Goal: Task Accomplishment & Management: Use online tool/utility

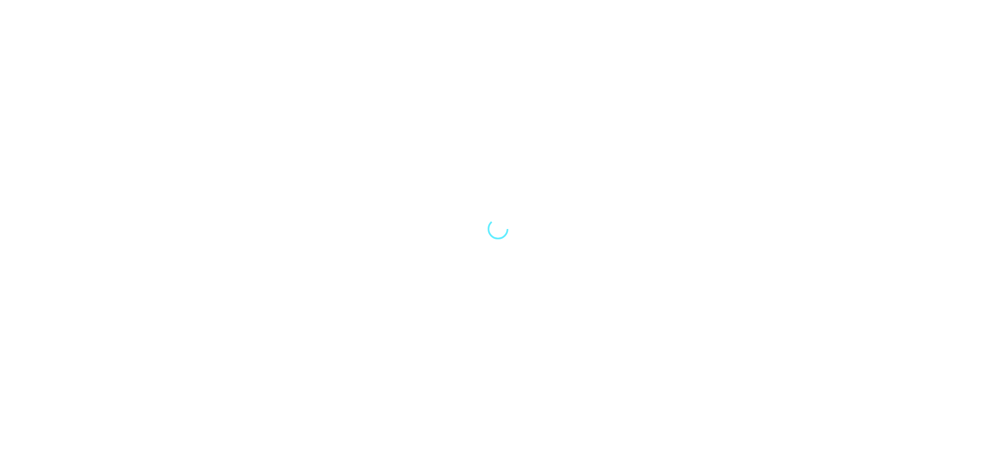
select select "Song"
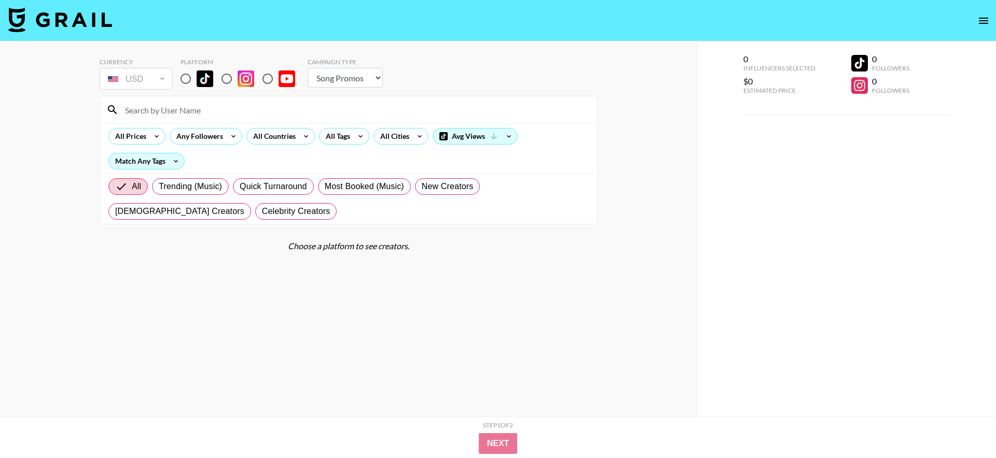
click at [668, 191] on div "Currency USD USD ​ Platform Campaign Type Choose Type... Song Promos Brand Prom…" at bounding box center [348, 249] width 697 height 417
click at [986, 13] on button "open drawer" at bounding box center [983, 20] width 21 height 21
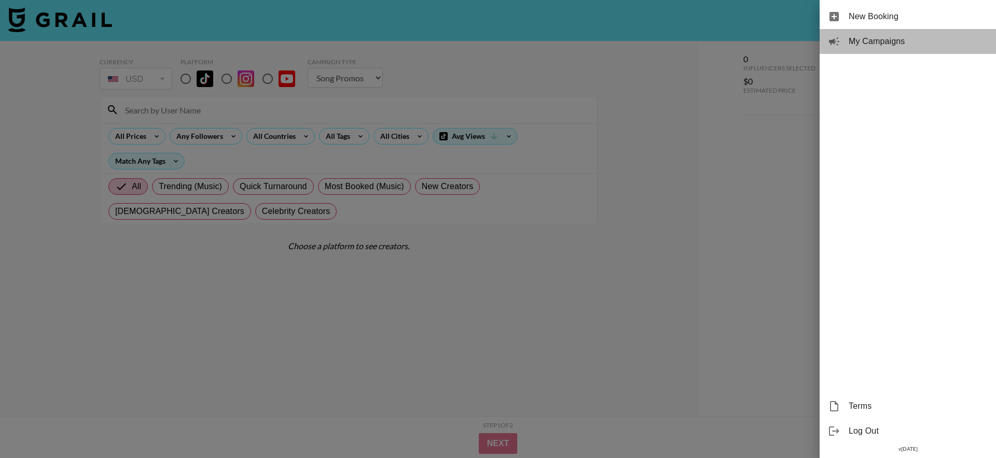
click at [897, 49] on div "My Campaigns" at bounding box center [907, 41] width 176 height 25
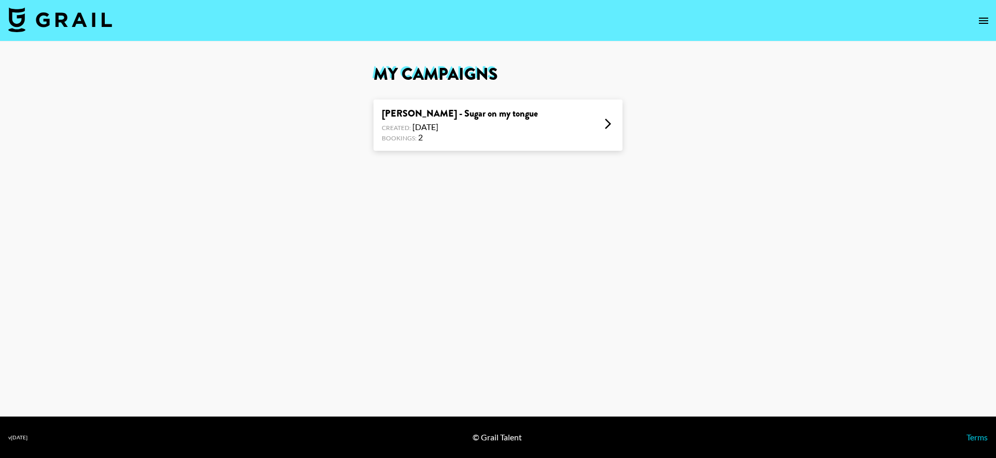
click at [538, 125] on div "[PERSON_NAME] - Sugar on my tongue Created: [DATE] Bookings: 2" at bounding box center [497, 125] width 249 height 51
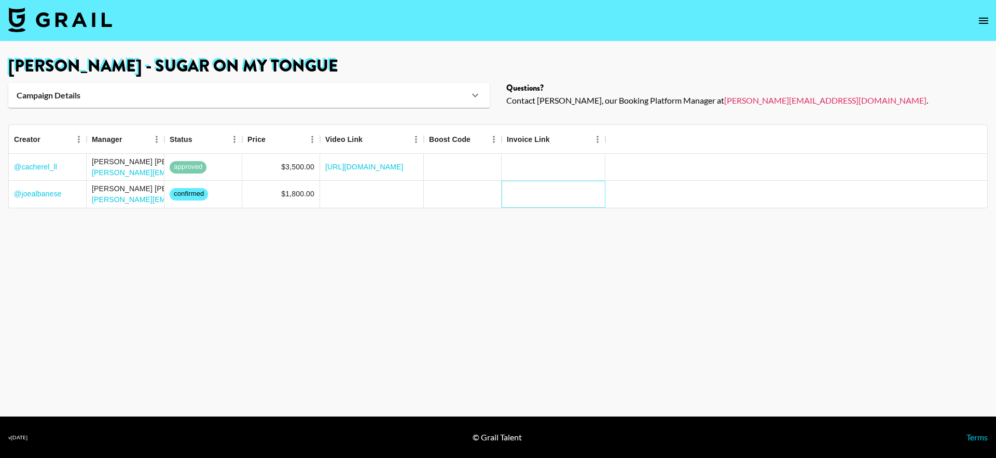
click at [527, 184] on div at bounding box center [553, 194] width 104 height 27
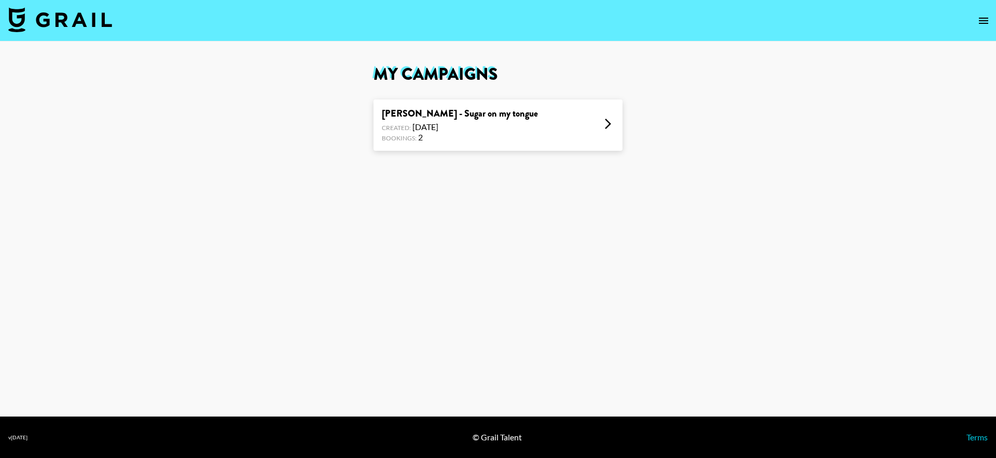
click at [977, 22] on icon "open drawer" at bounding box center [983, 21] width 12 height 12
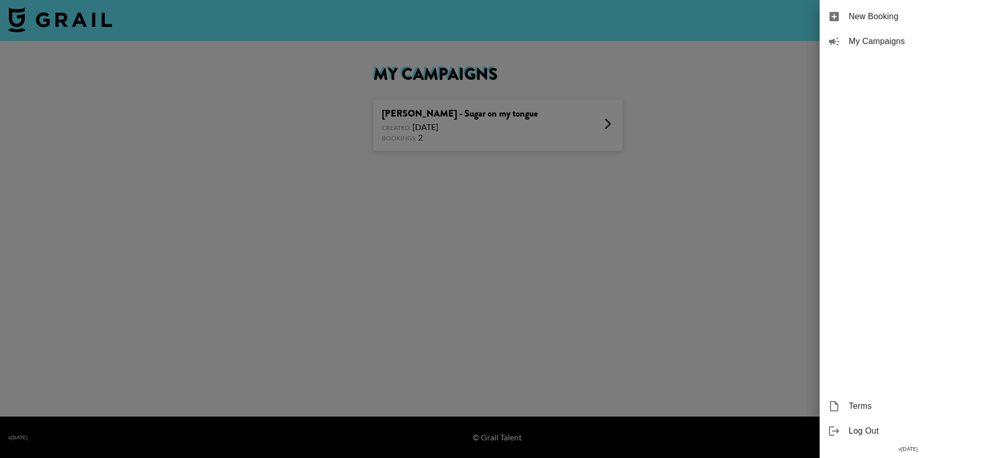
click at [933, 23] on div "New Booking" at bounding box center [907, 16] width 176 height 25
select select "Song"
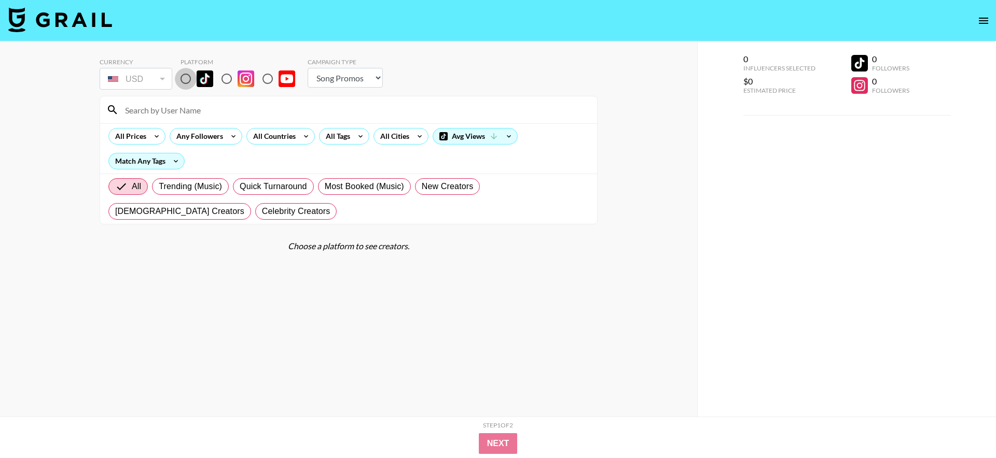
click at [180, 77] on input "radio" at bounding box center [186, 79] width 22 height 22
radio input "true"
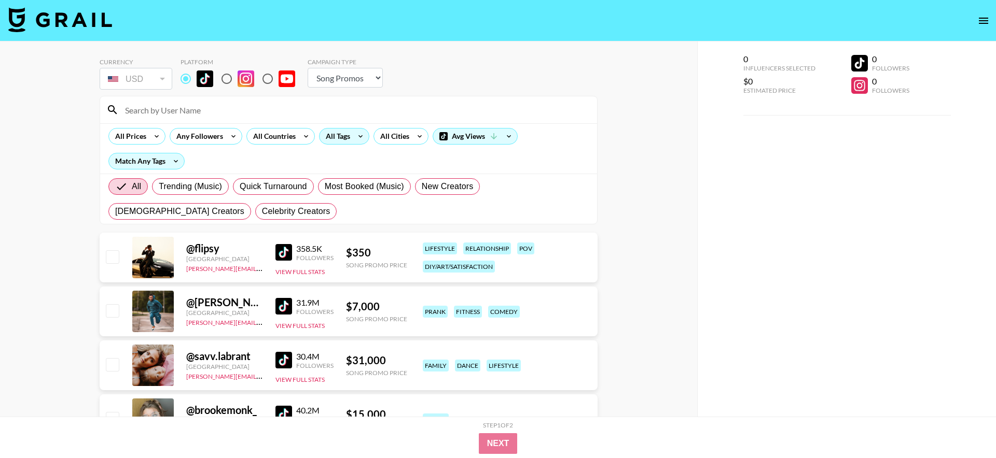
click at [360, 138] on icon at bounding box center [360, 137] width 17 height 16
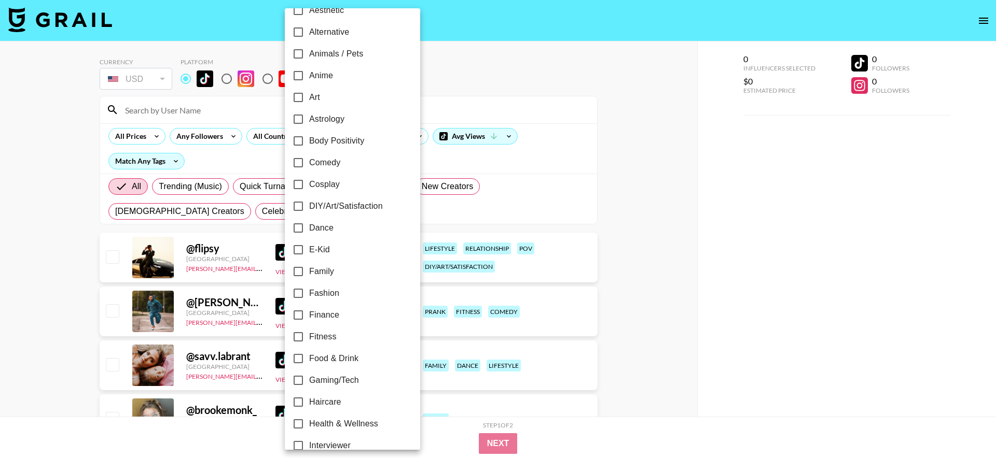
scroll to position [81, 0]
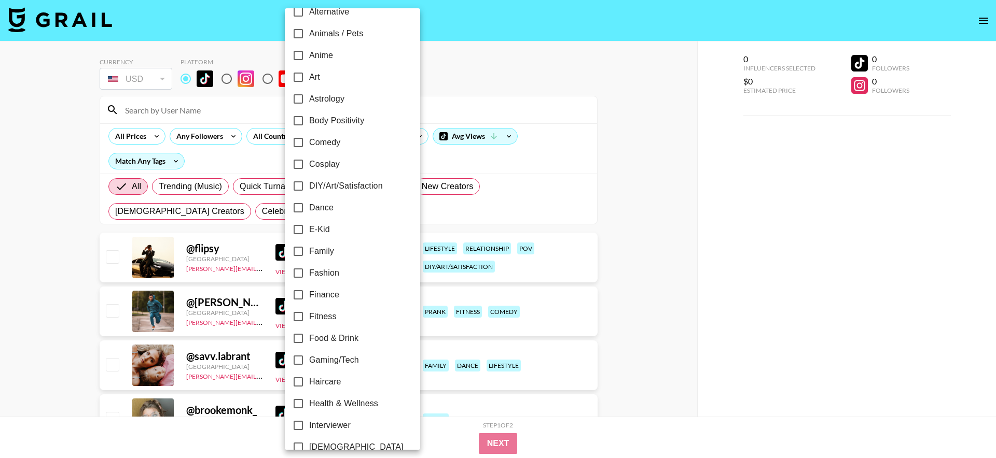
click at [317, 146] on span "Comedy" at bounding box center [324, 142] width 31 height 12
click at [309, 146] on input "Comedy" at bounding box center [298, 143] width 22 height 22
checkbox input "true"
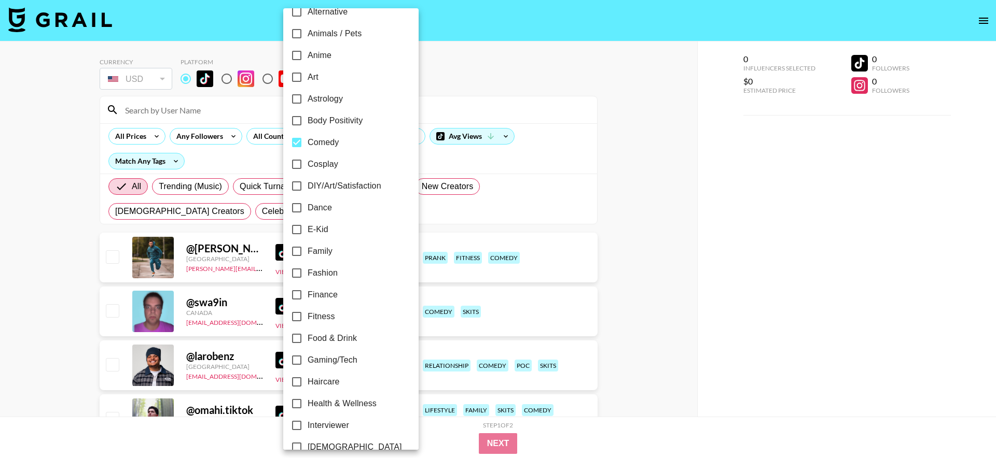
click at [319, 210] on span "Dance" at bounding box center [320, 208] width 24 height 12
click at [308, 210] on input "Dance" at bounding box center [297, 208] width 22 height 22
checkbox input "true"
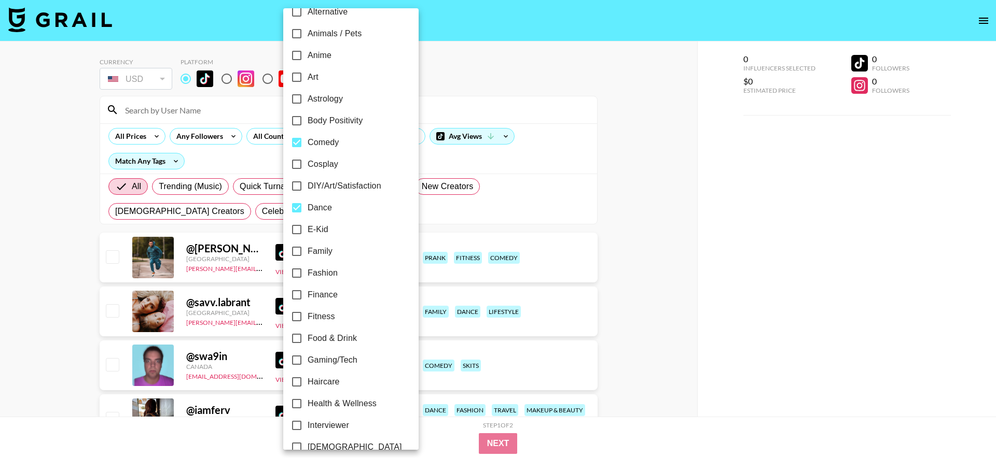
drag, startPoint x: 50, startPoint y: 252, endPoint x: 81, endPoint y: 259, distance: 31.3
click at [52, 252] on div at bounding box center [498, 229] width 996 height 458
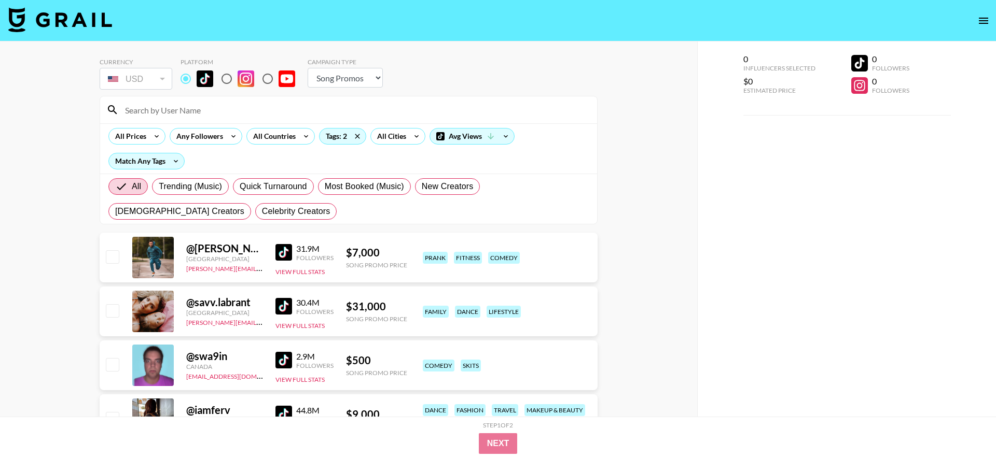
click at [284, 256] on img at bounding box center [283, 252] width 17 height 17
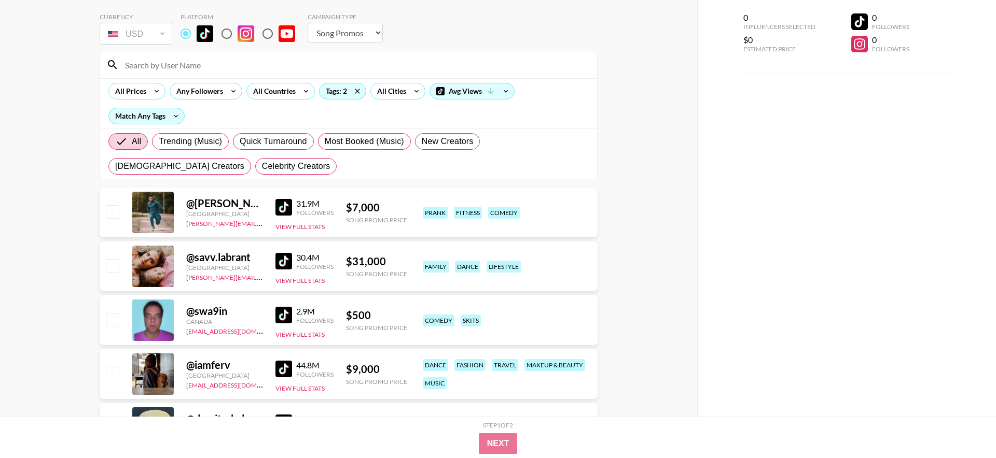
scroll to position [48, 0]
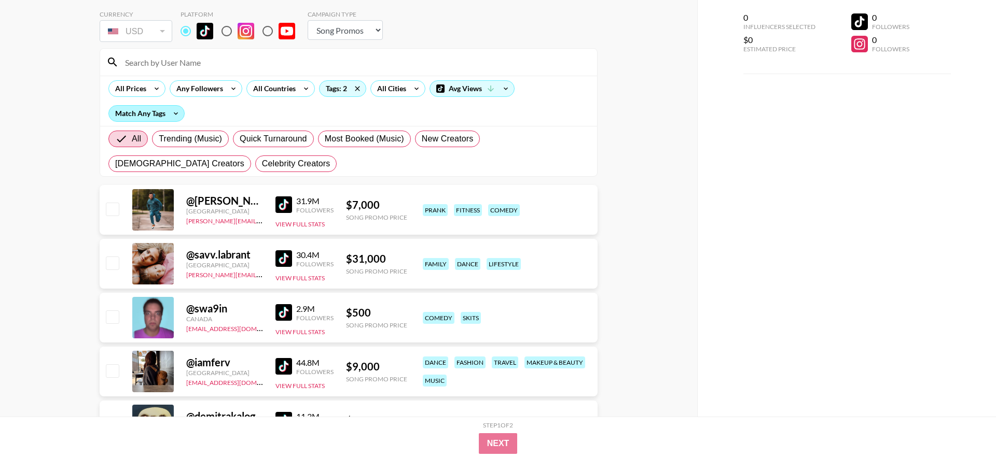
click at [133, 113] on div "Match Any Tags" at bounding box center [146, 114] width 75 height 16
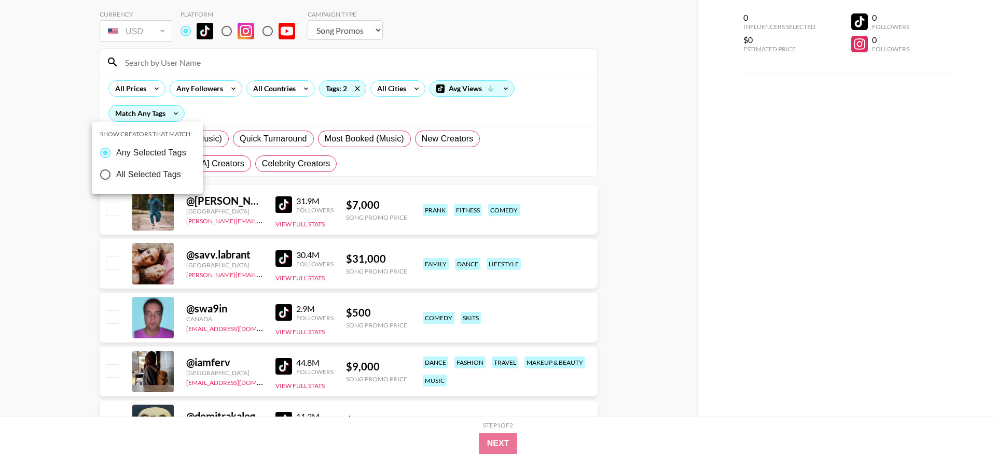
click at [442, 112] on div at bounding box center [498, 229] width 996 height 458
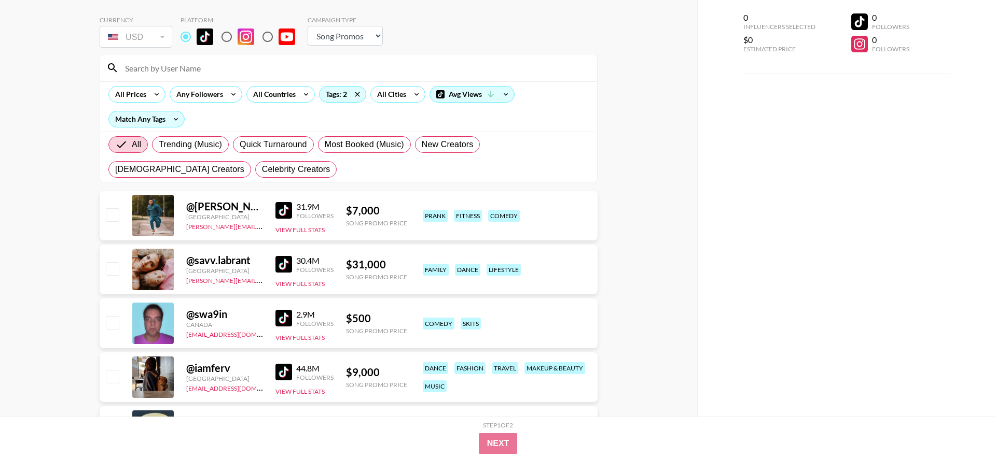
scroll to position [0, 0]
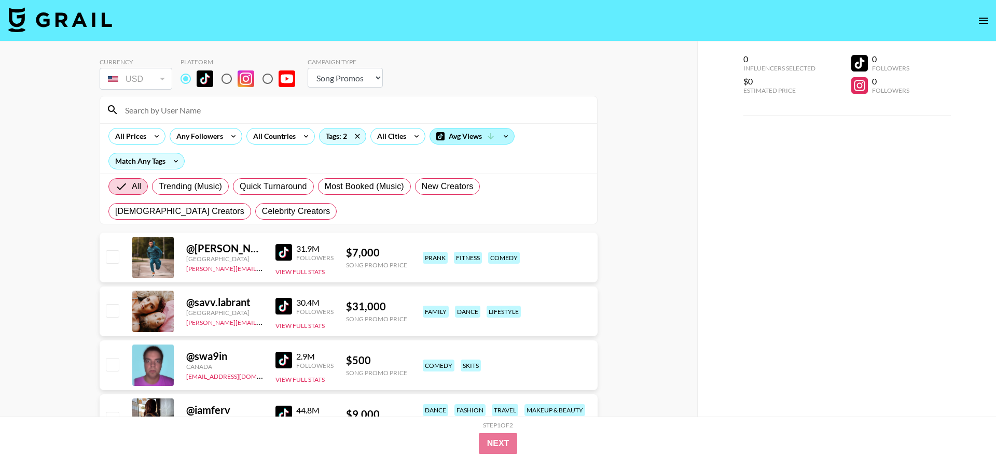
click at [487, 135] on icon at bounding box center [490, 136] width 9 height 9
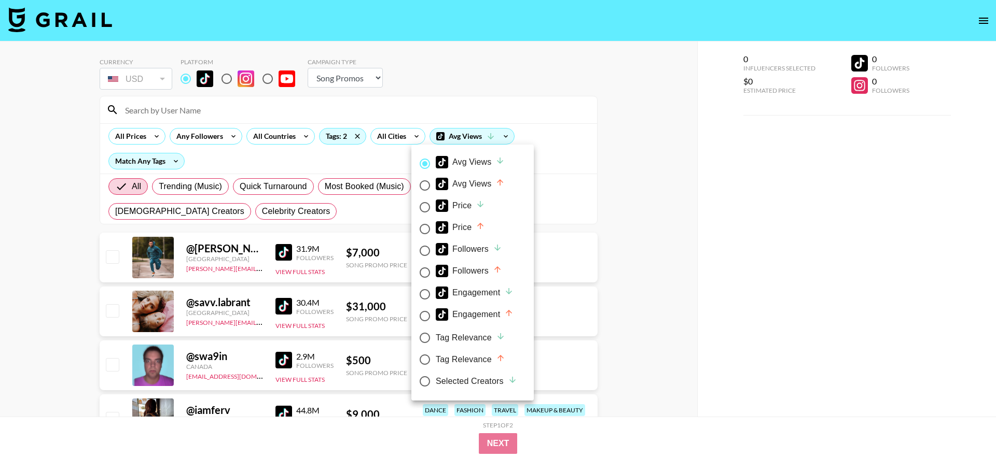
click at [479, 296] on div "Engagement" at bounding box center [475, 293] width 78 height 12
click at [436, 296] on input "Engagement" at bounding box center [425, 295] width 22 height 22
radio input "true"
radio input "false"
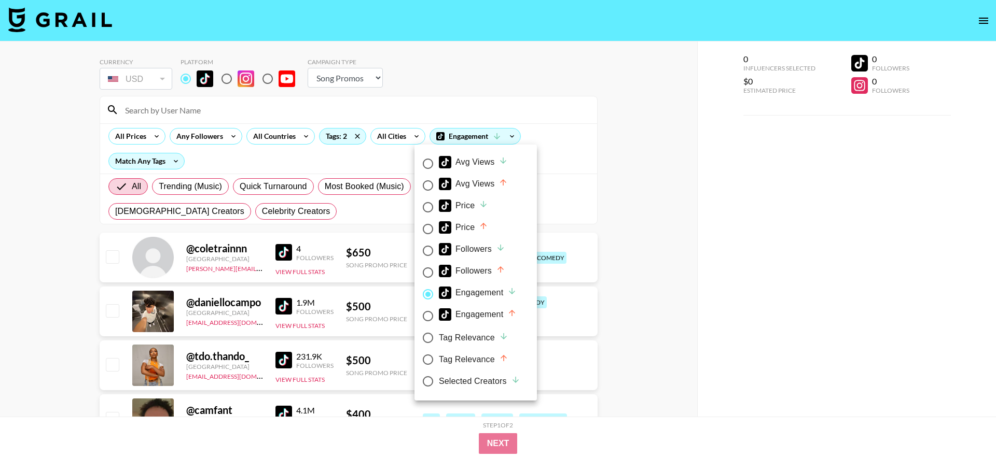
click at [469, 315] on div "Engagement" at bounding box center [478, 315] width 78 height 12
click at [439, 315] on input "Engagement" at bounding box center [428, 316] width 22 height 22
radio input "true"
radio input "false"
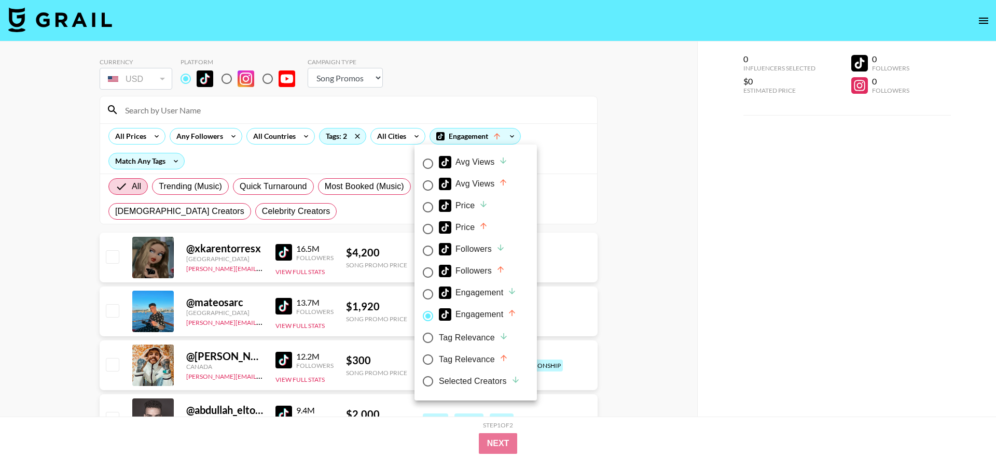
click at [289, 255] on div at bounding box center [498, 229] width 996 height 458
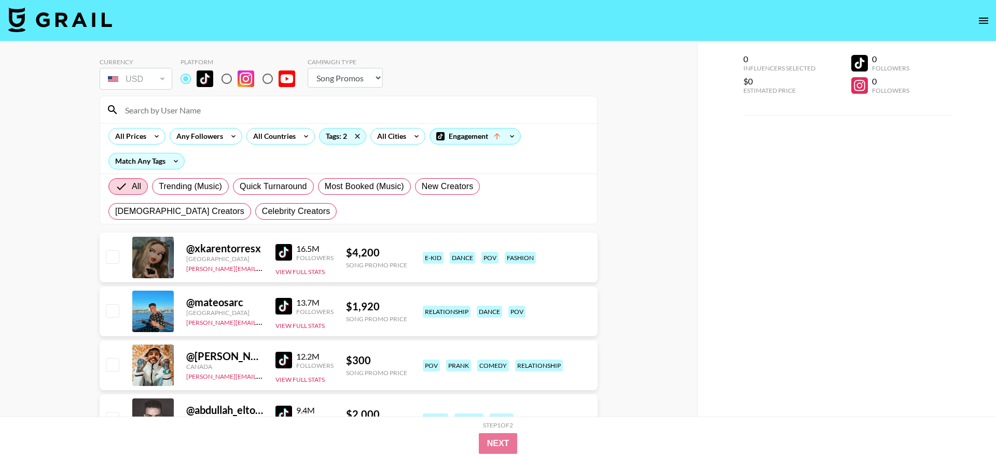
click at [308, 276] on div "16.5M Followers View Full Stats" at bounding box center [304, 258] width 58 height 37
click at [309, 272] on button "View Full Stats" at bounding box center [299, 272] width 49 height 8
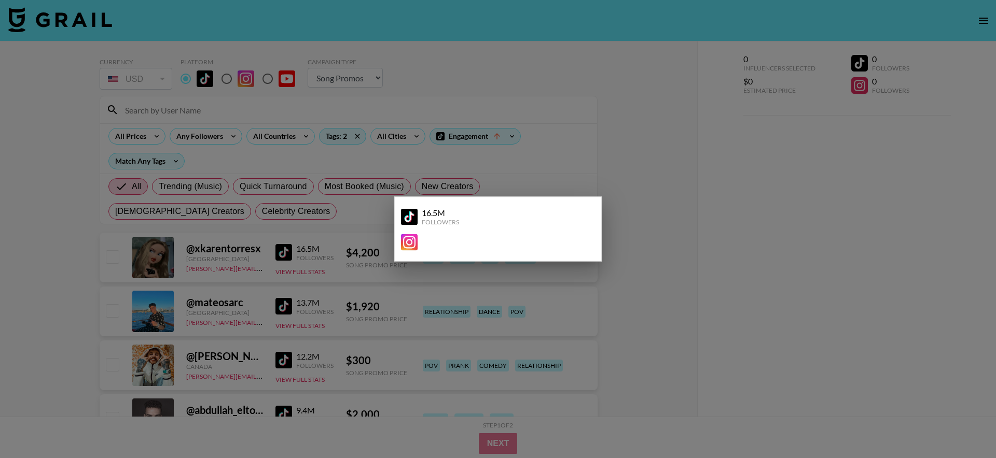
drag, startPoint x: 356, startPoint y: 214, endPoint x: 329, endPoint y: 256, distance: 50.6
click at [355, 215] on div at bounding box center [498, 229] width 996 height 458
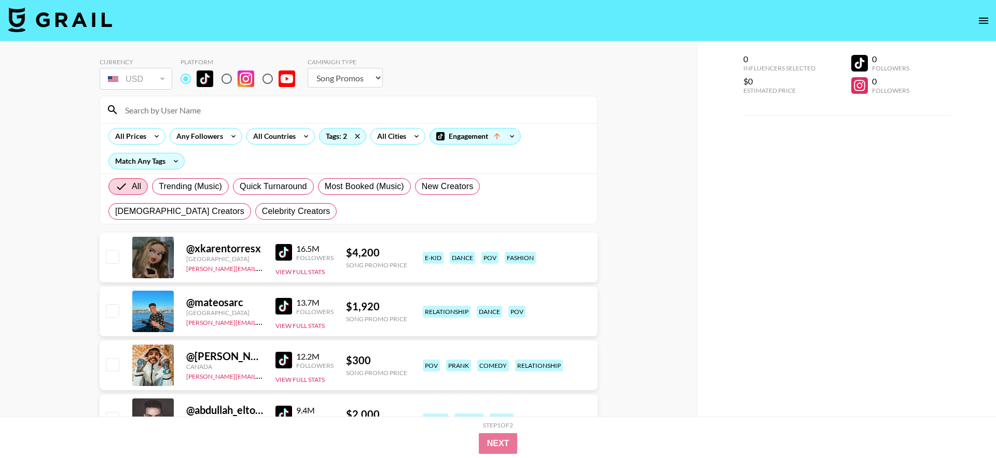
click at [295, 250] on link at bounding box center [285, 252] width 21 height 17
click at [256, 135] on div "All Countries" at bounding box center [272, 137] width 51 height 16
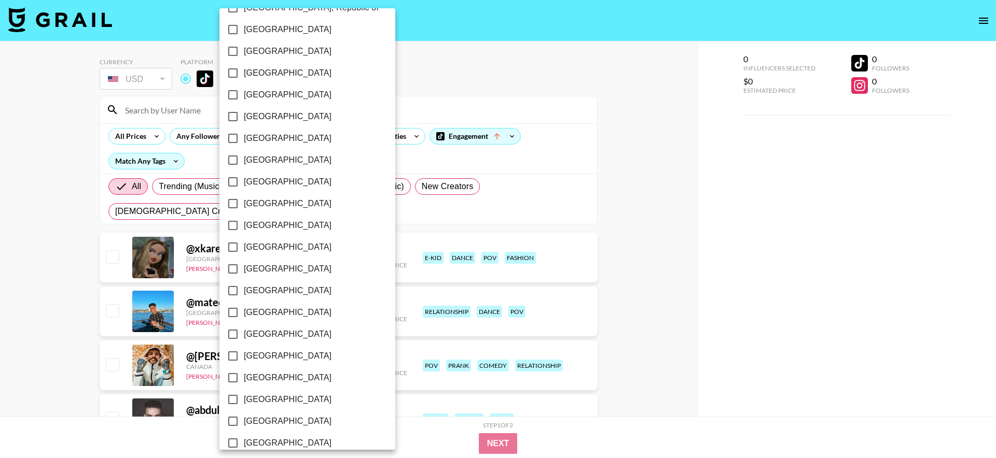
scroll to position [751, 0]
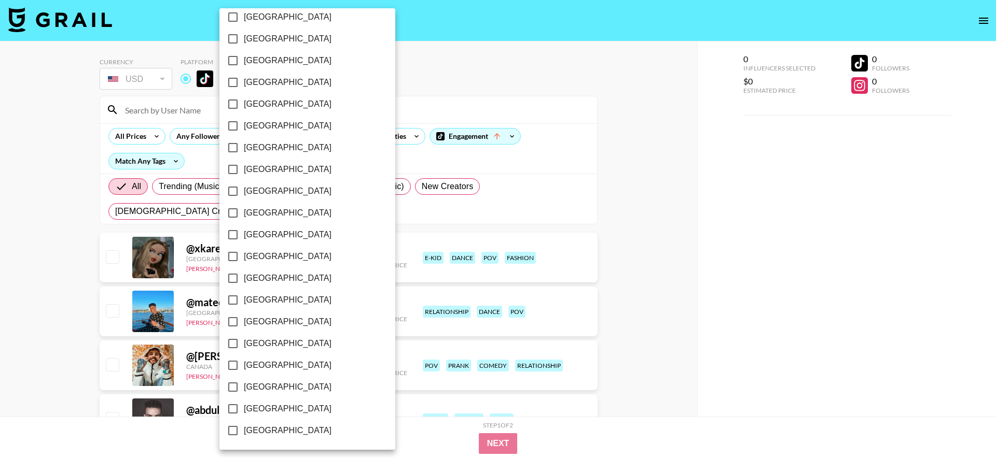
click at [290, 409] on span "[GEOGRAPHIC_DATA]" at bounding box center [288, 409] width 88 height 12
click at [244, 409] on input "[GEOGRAPHIC_DATA]" at bounding box center [233, 409] width 22 height 22
checkbox input "true"
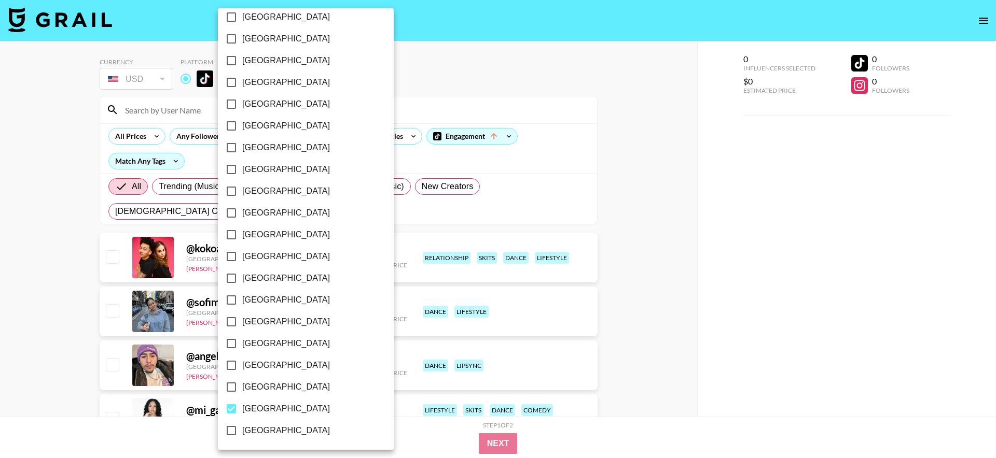
click at [647, 254] on div at bounding box center [498, 229] width 996 height 458
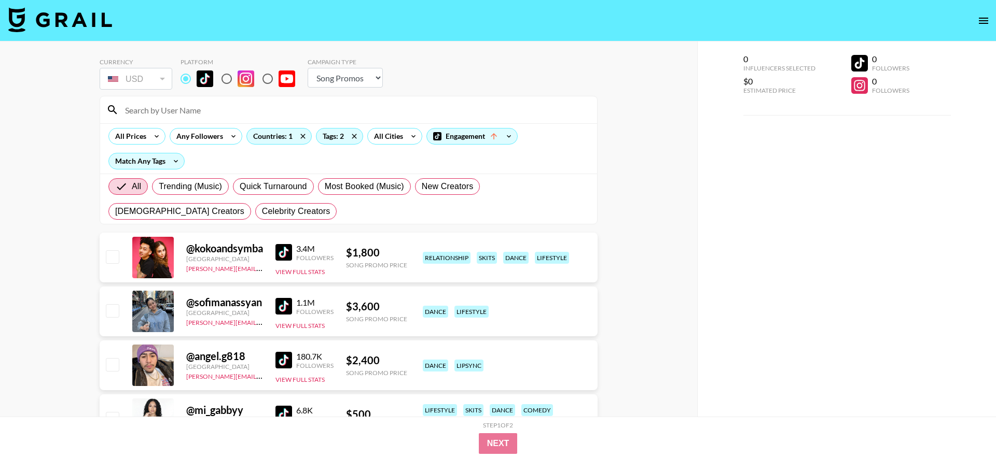
click at [293, 251] on link at bounding box center [285, 252] width 21 height 17
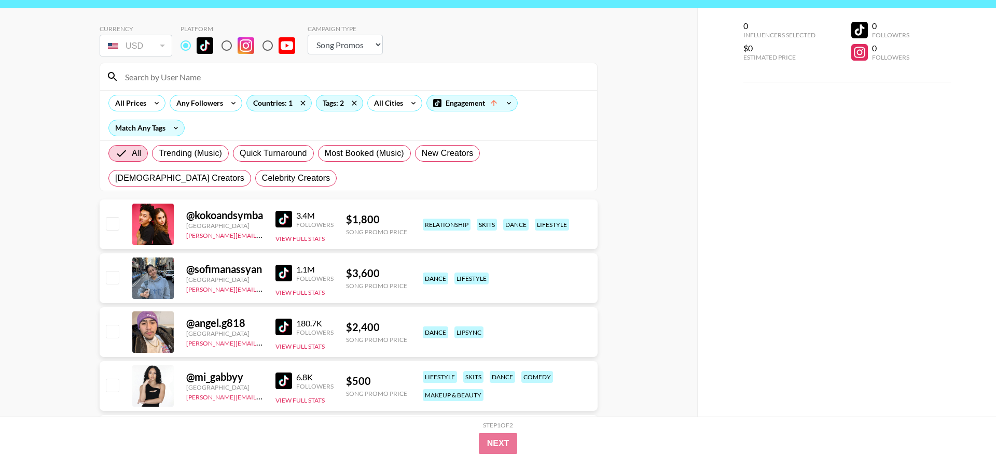
scroll to position [38, 0]
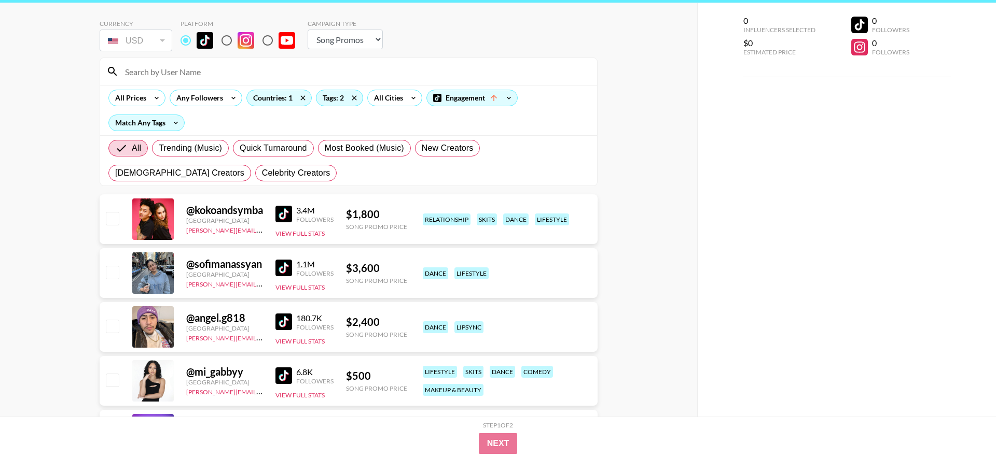
click at [285, 266] on img at bounding box center [283, 268] width 17 height 17
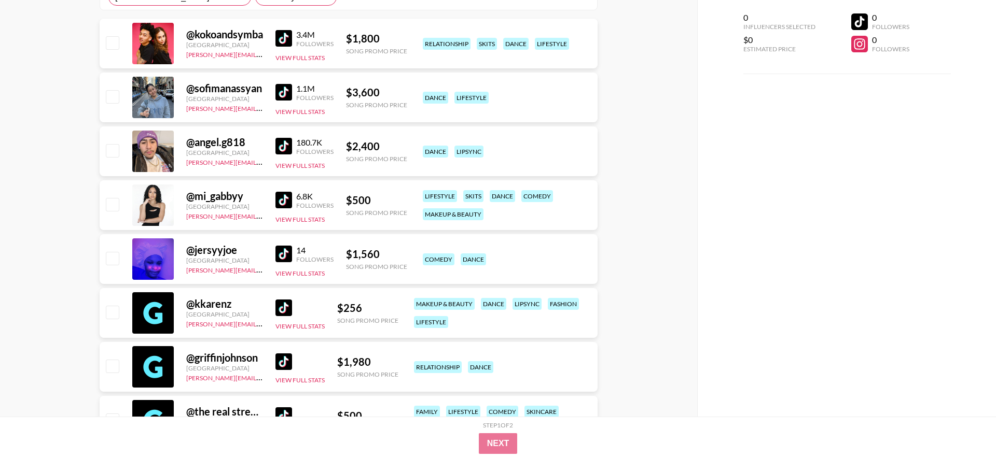
scroll to position [225, 0]
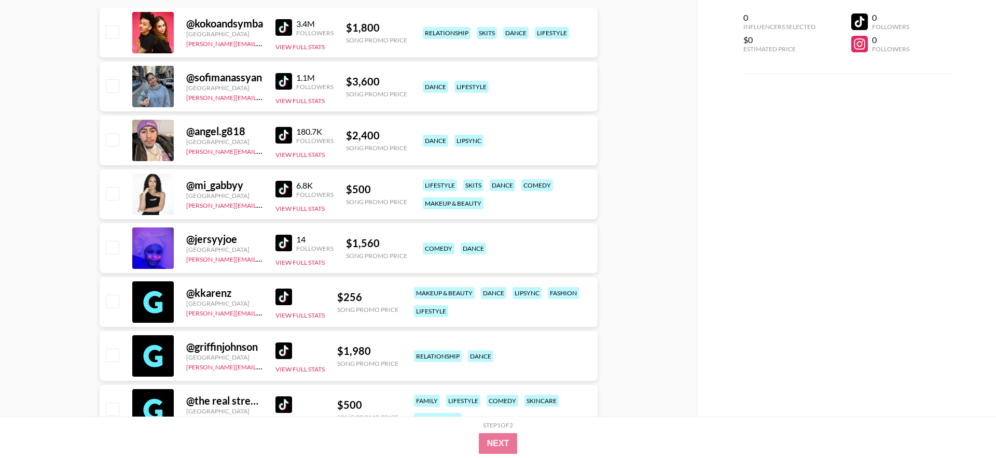
click at [994, 174] on div "0 Influencers Selected $0 Estimated Price 0 Followers 0 Followers" at bounding box center [846, 208] width 299 height 417
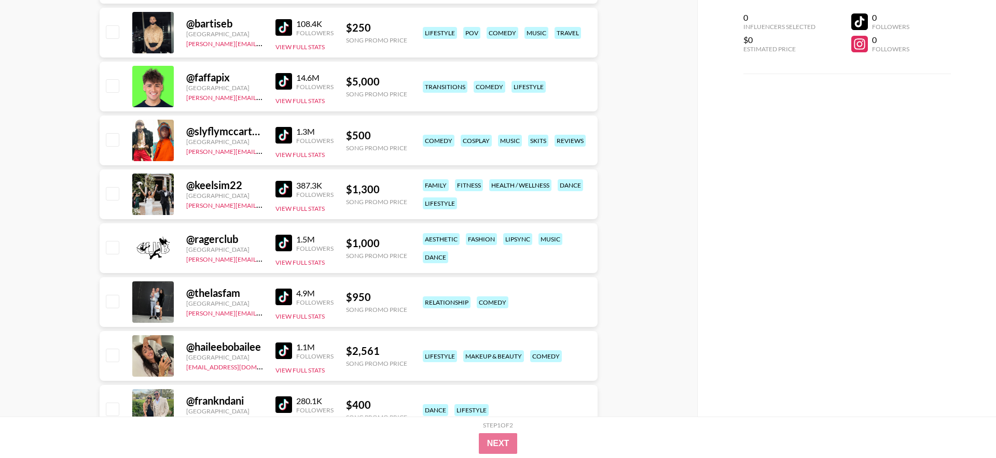
scroll to position [659, 0]
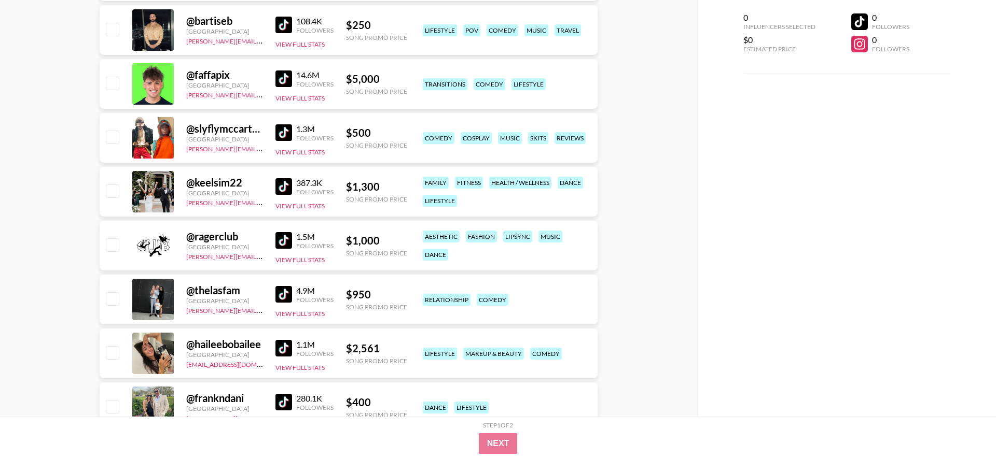
click at [283, 84] on img at bounding box center [283, 79] width 17 height 17
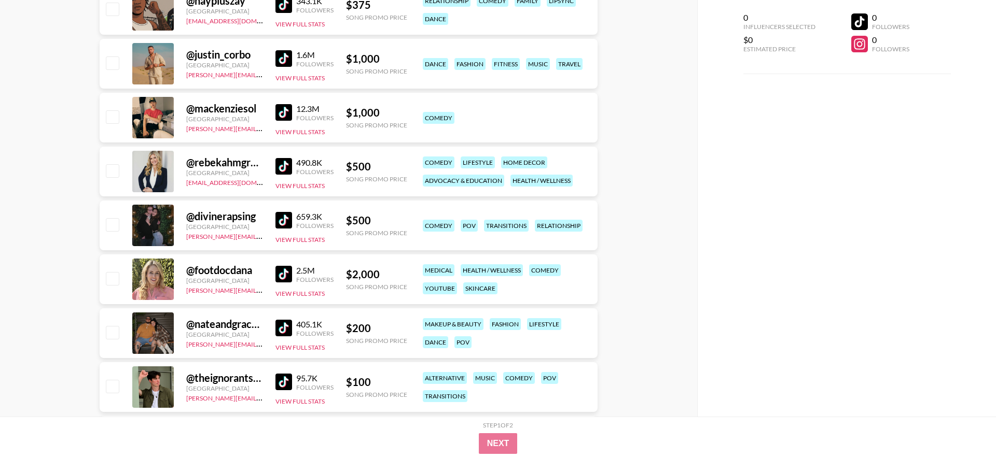
scroll to position [1432, 0]
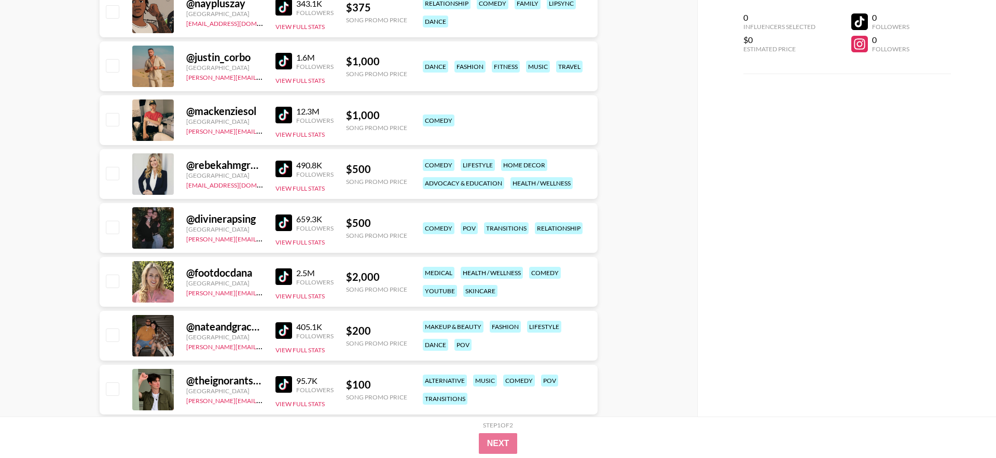
click at [279, 115] on img at bounding box center [283, 115] width 17 height 17
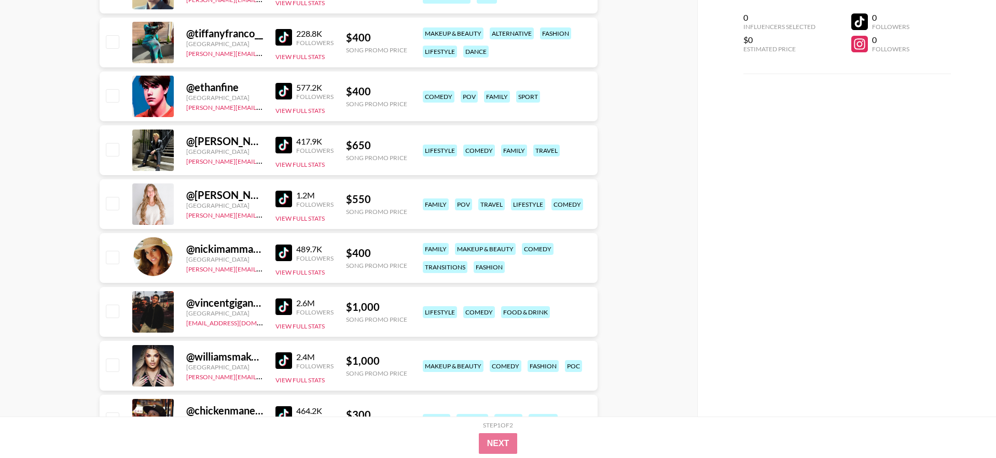
scroll to position [2313, 0]
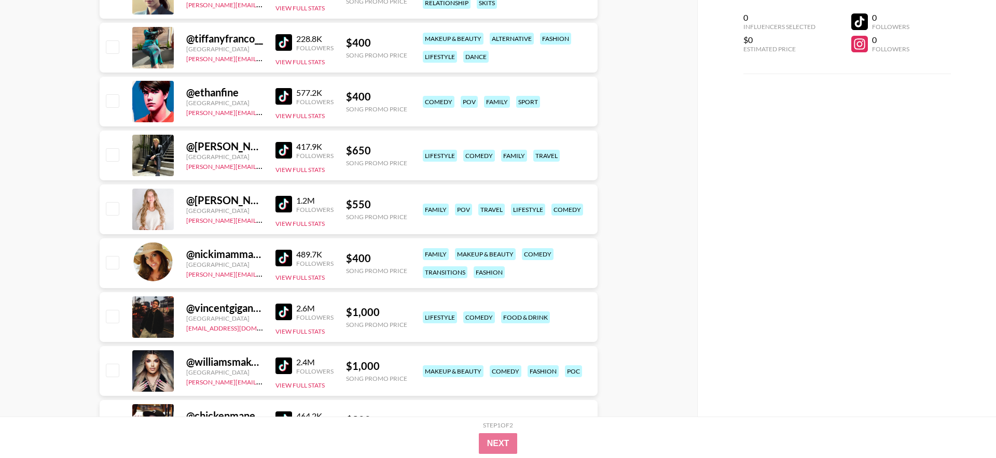
click at [292, 100] on link at bounding box center [285, 96] width 21 height 17
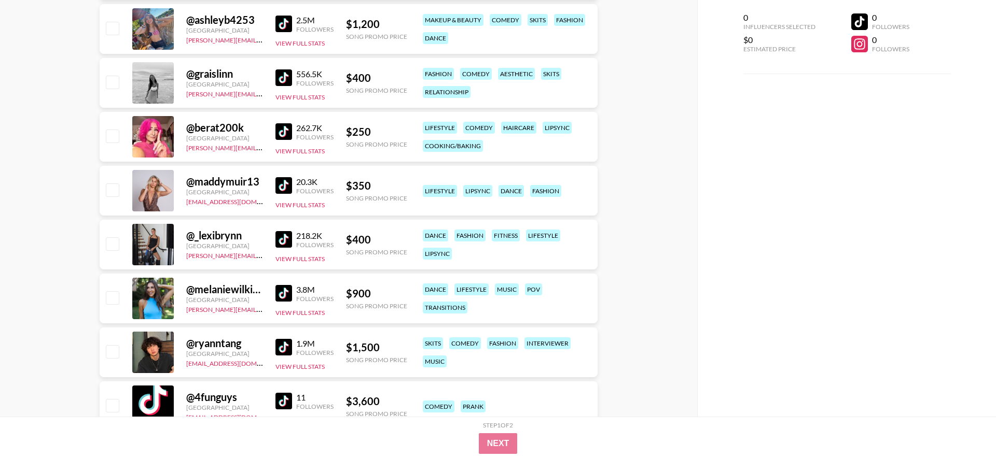
scroll to position [3089, 0]
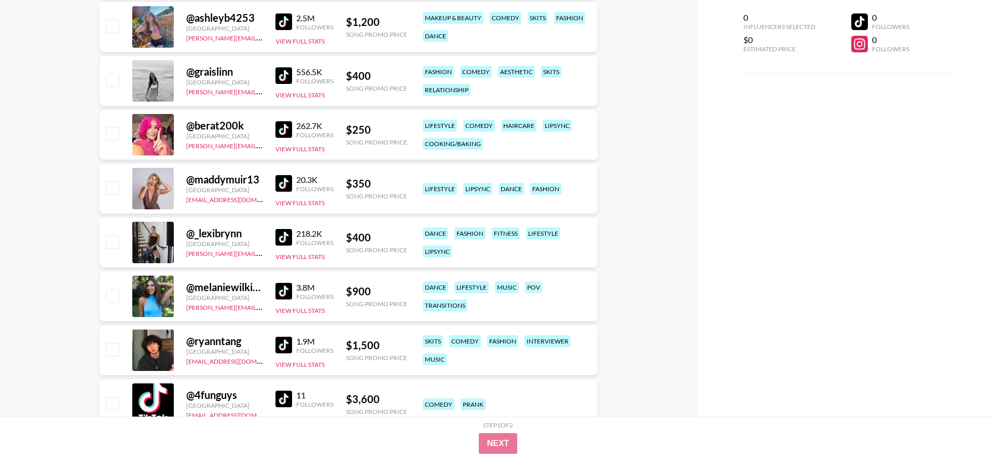
click at [290, 77] on img at bounding box center [283, 75] width 17 height 17
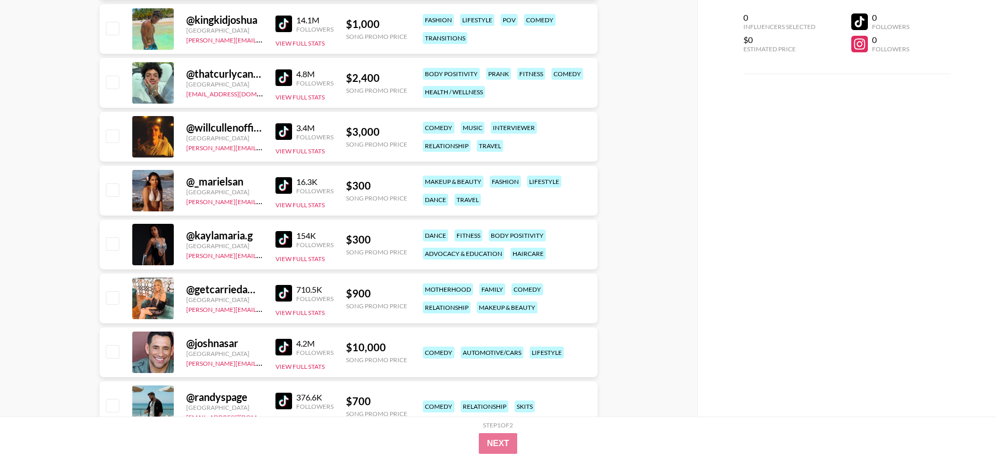
scroll to position [3733, 0]
click at [291, 29] on img at bounding box center [283, 25] width 17 height 17
click at [282, 78] on img at bounding box center [283, 79] width 17 height 17
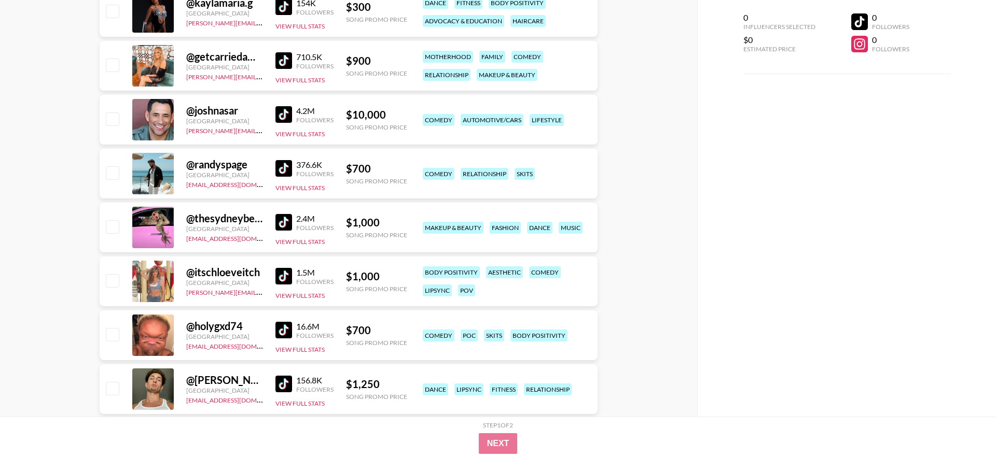
scroll to position [4070, 0]
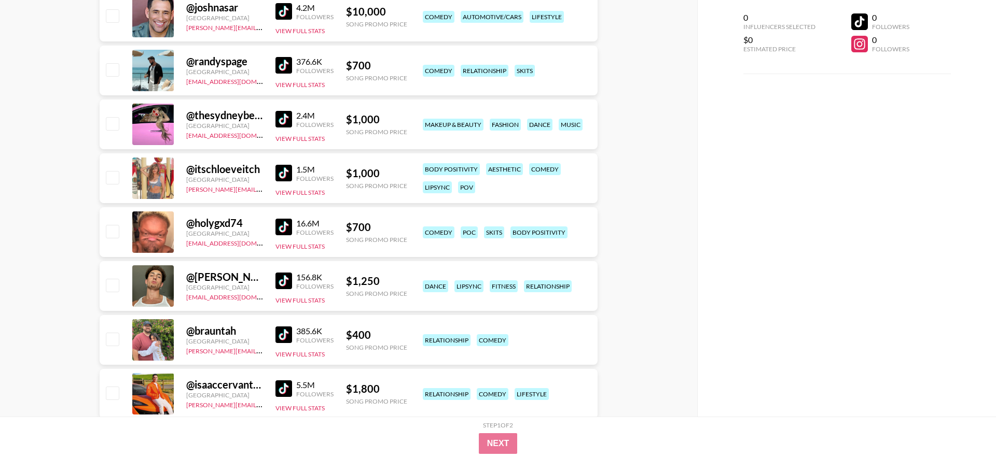
click at [283, 226] on img at bounding box center [283, 227] width 17 height 17
click at [290, 246] on button "View Full Stats" at bounding box center [299, 247] width 49 height 8
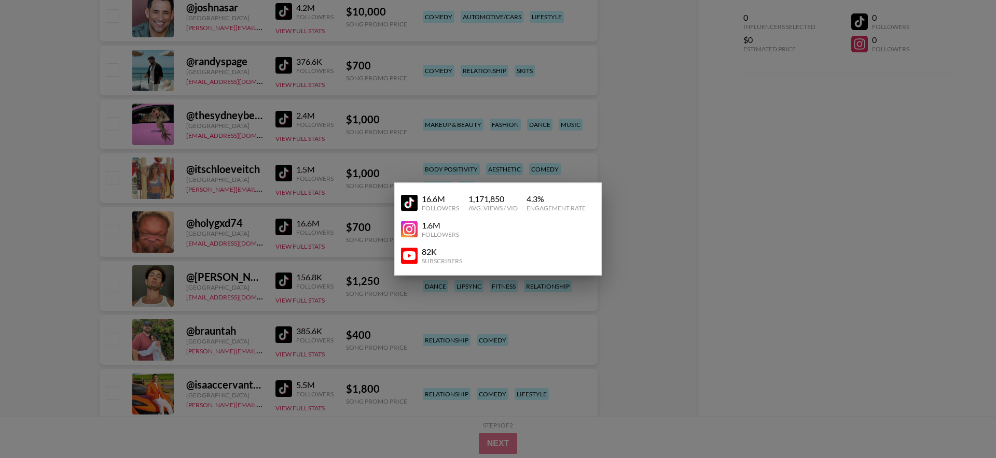
click at [69, 221] on div at bounding box center [498, 229] width 996 height 458
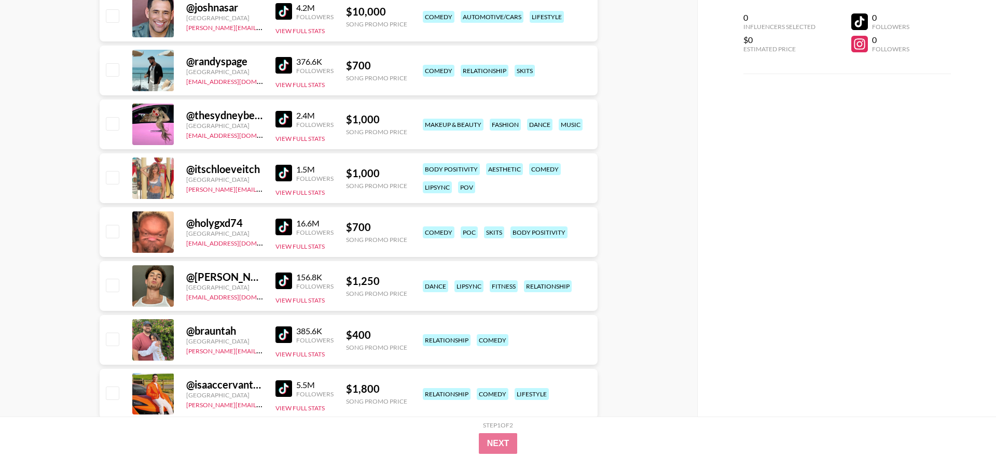
click at [286, 120] on img at bounding box center [283, 119] width 17 height 17
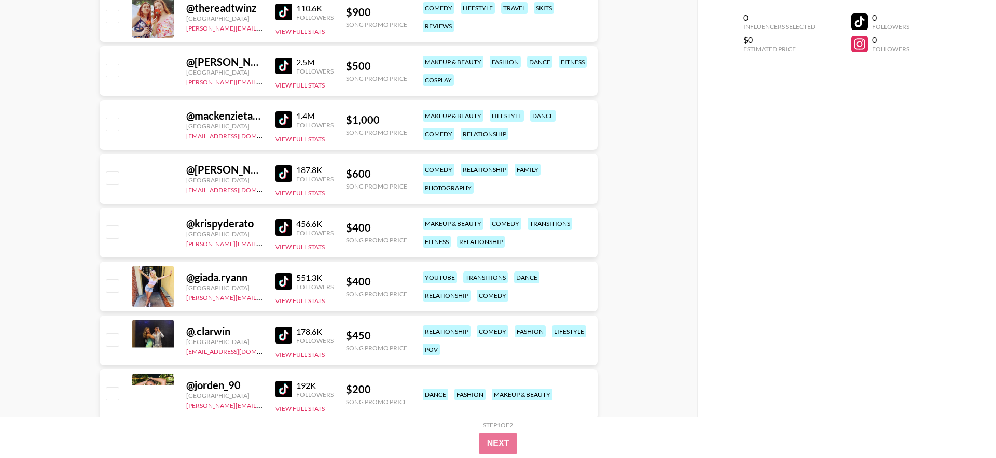
scroll to position [7254, 0]
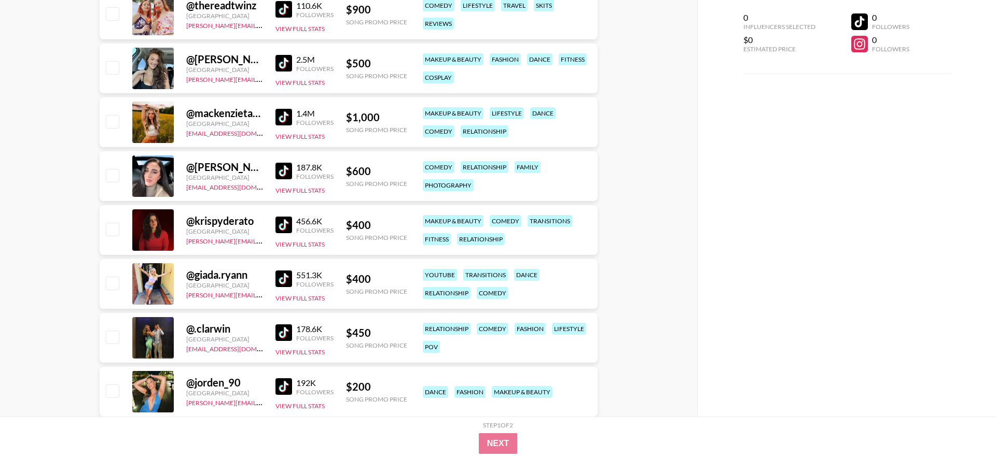
click at [282, 120] on img at bounding box center [283, 117] width 17 height 17
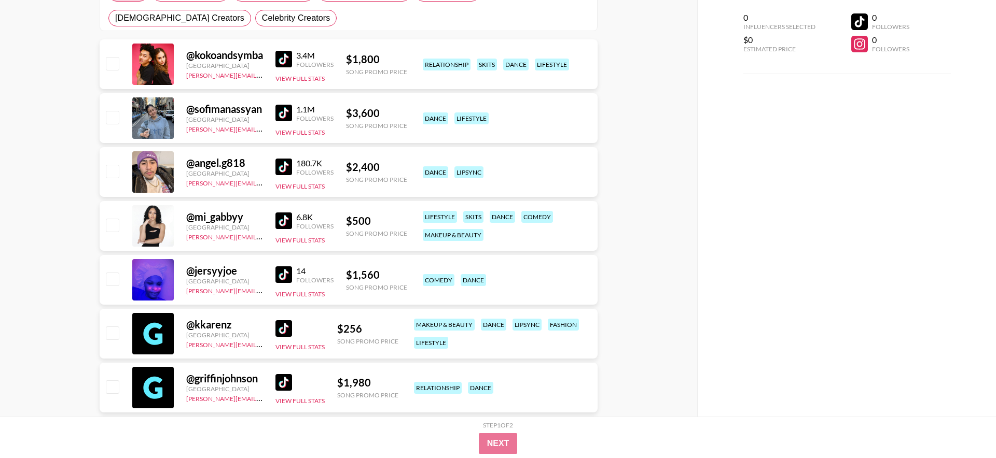
scroll to position [0, 0]
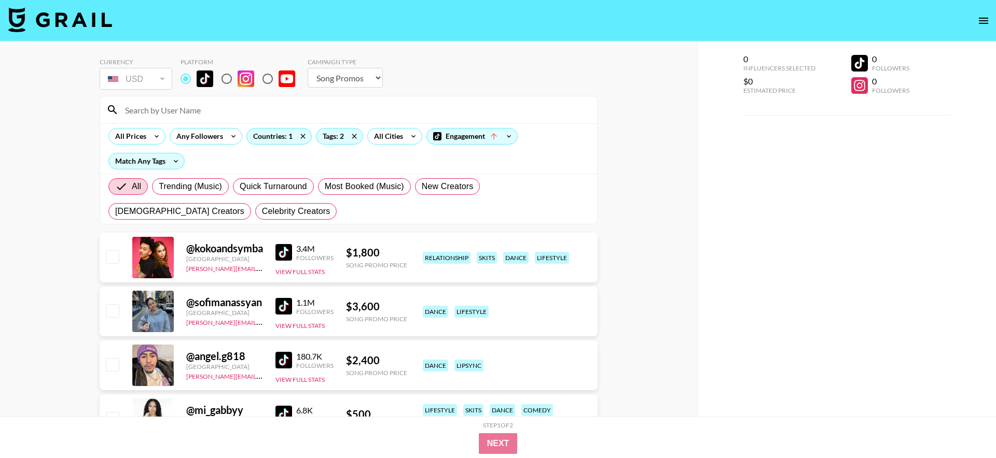
click at [250, 114] on input at bounding box center [355, 110] width 472 height 17
click at [352, 136] on icon at bounding box center [354, 137] width 17 height 16
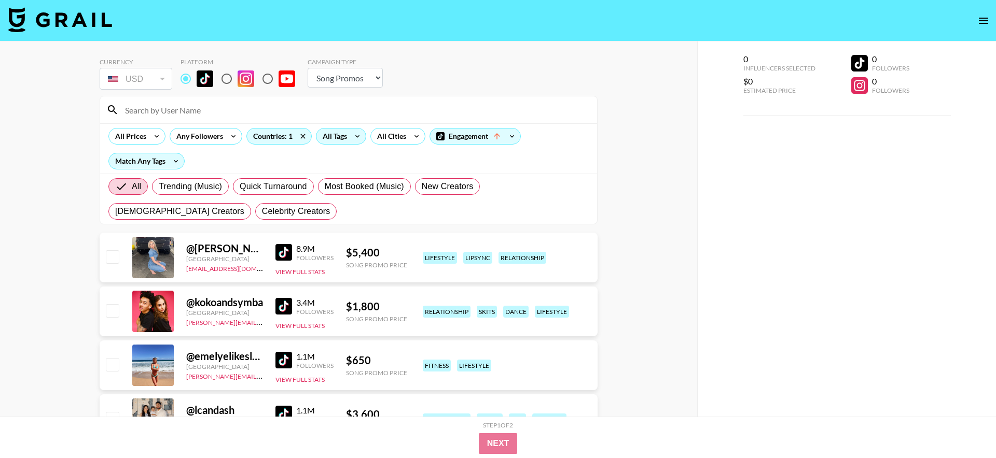
click at [350, 135] on icon at bounding box center [357, 137] width 17 height 16
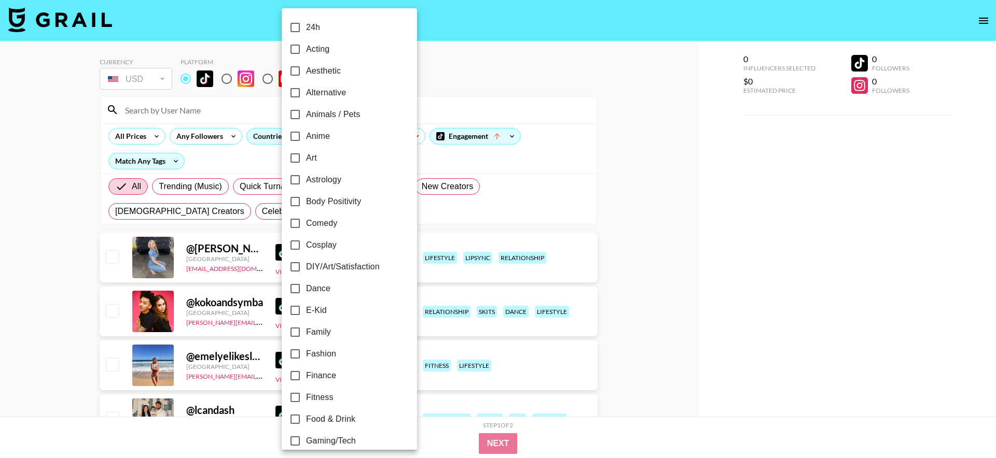
click at [243, 100] on div at bounding box center [498, 229] width 996 height 458
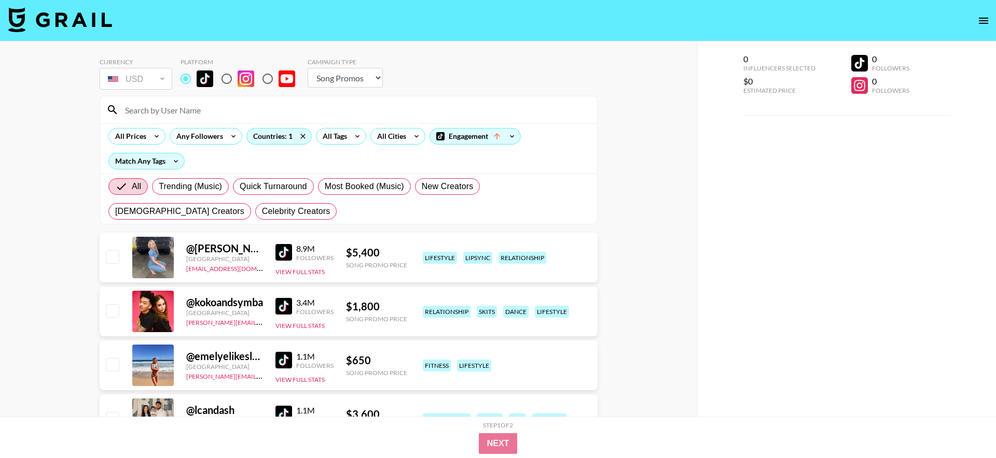
drag, startPoint x: 300, startPoint y: 135, endPoint x: 275, endPoint y: 120, distance: 29.5
click at [300, 135] on icon at bounding box center [303, 137] width 17 height 16
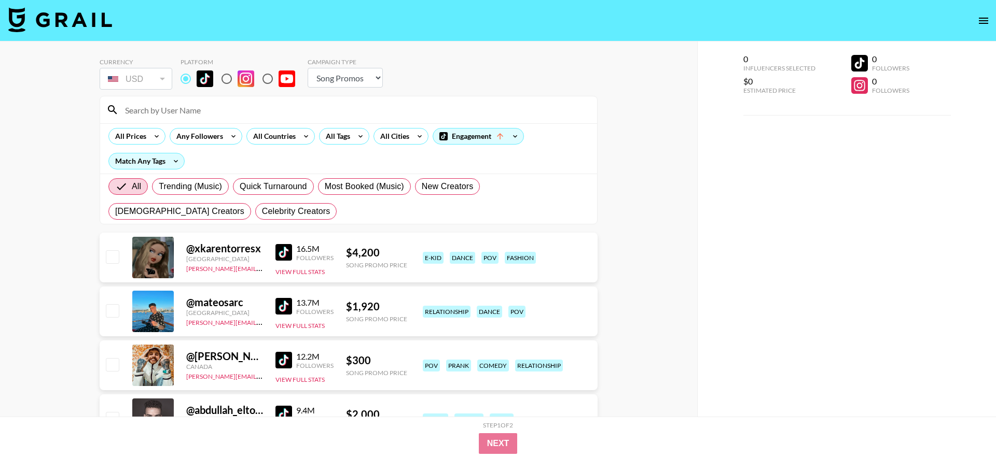
click at [257, 102] on input at bounding box center [355, 110] width 472 height 17
click at [483, 139] on div "Engagement" at bounding box center [478, 137] width 90 height 16
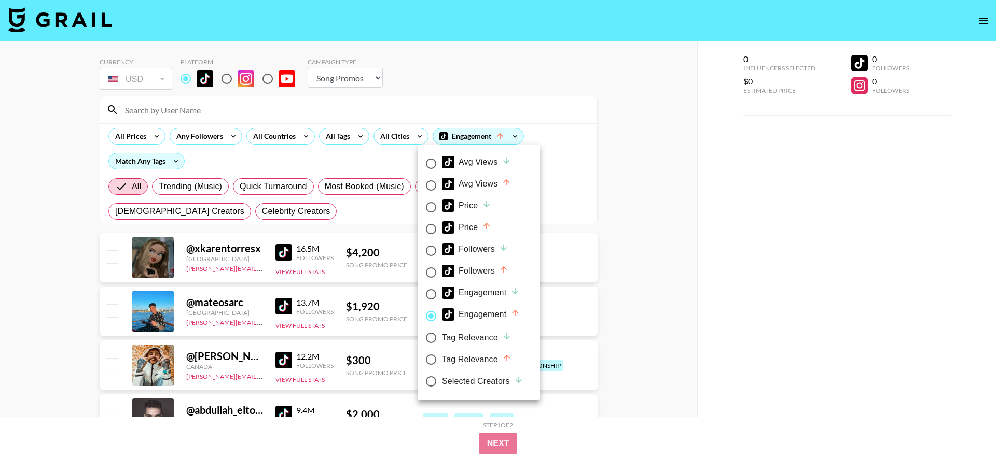
click at [473, 290] on div "Engagement" at bounding box center [481, 293] width 78 height 12
click at [442, 290] on input "Engagement" at bounding box center [431, 295] width 22 height 22
radio input "true"
radio input "false"
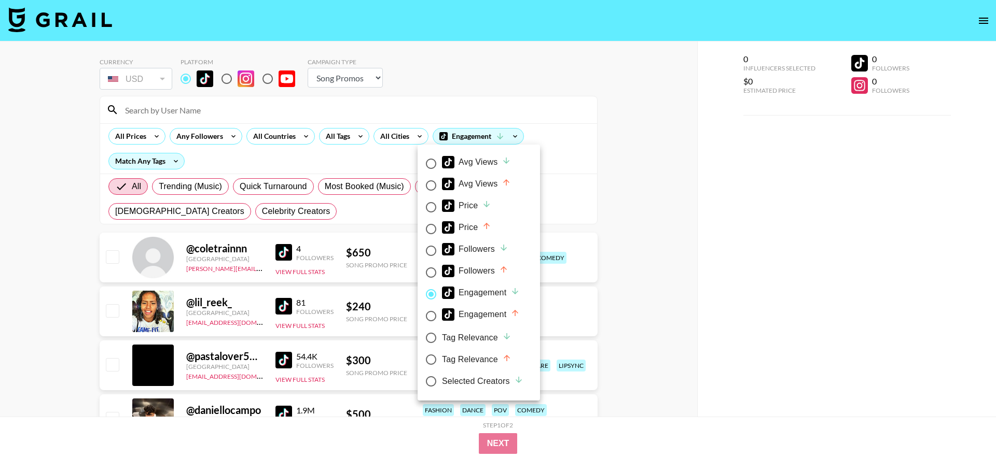
click at [284, 251] on div at bounding box center [498, 229] width 996 height 458
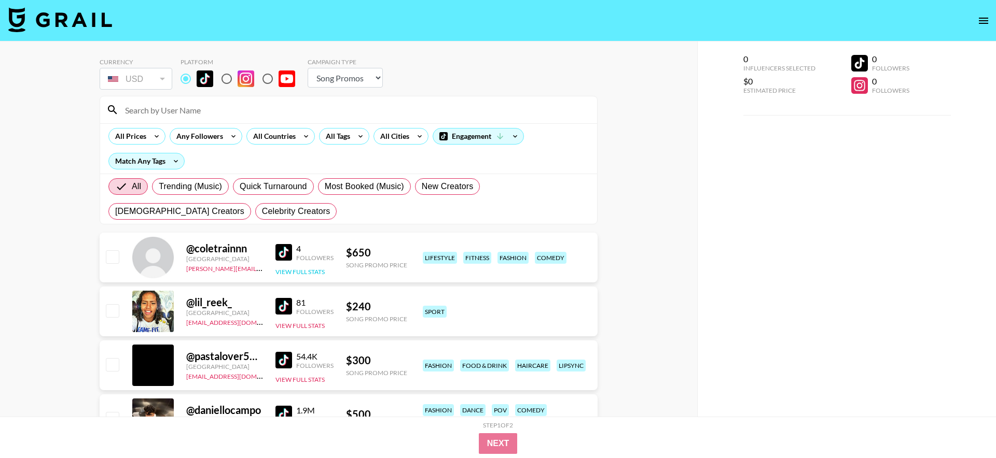
click at [295, 269] on button "View Full Stats" at bounding box center [299, 272] width 49 height 8
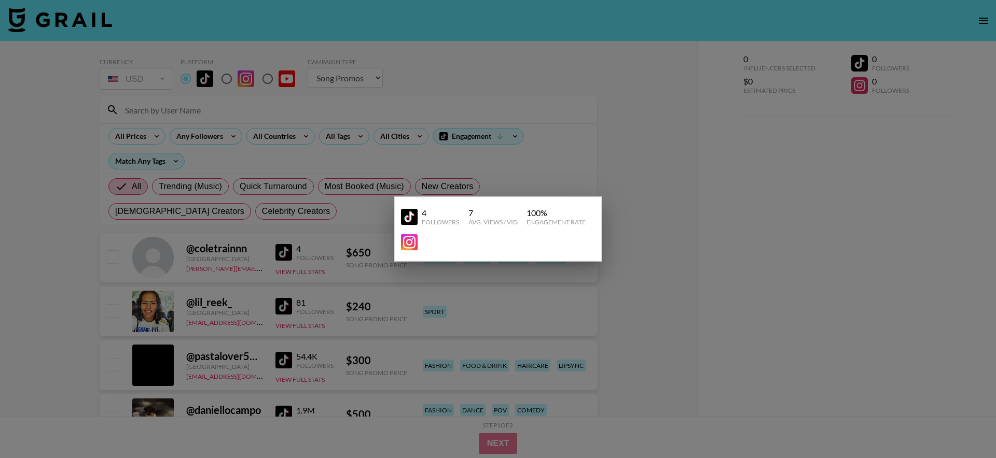
click at [658, 224] on div at bounding box center [498, 229] width 996 height 458
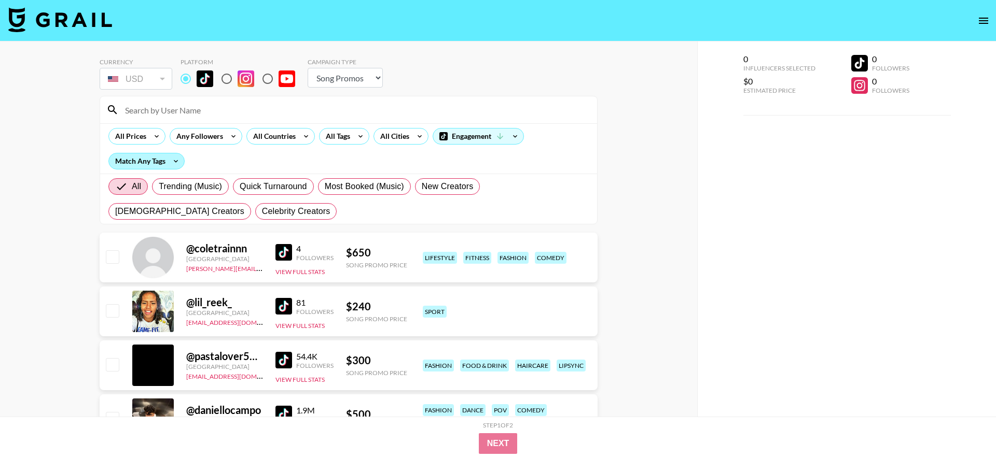
click at [164, 162] on div "Match Any Tags" at bounding box center [146, 161] width 75 height 16
click at [164, 162] on div at bounding box center [498, 229] width 996 height 458
click at [335, 137] on div "All Tags" at bounding box center [335, 137] width 33 height 16
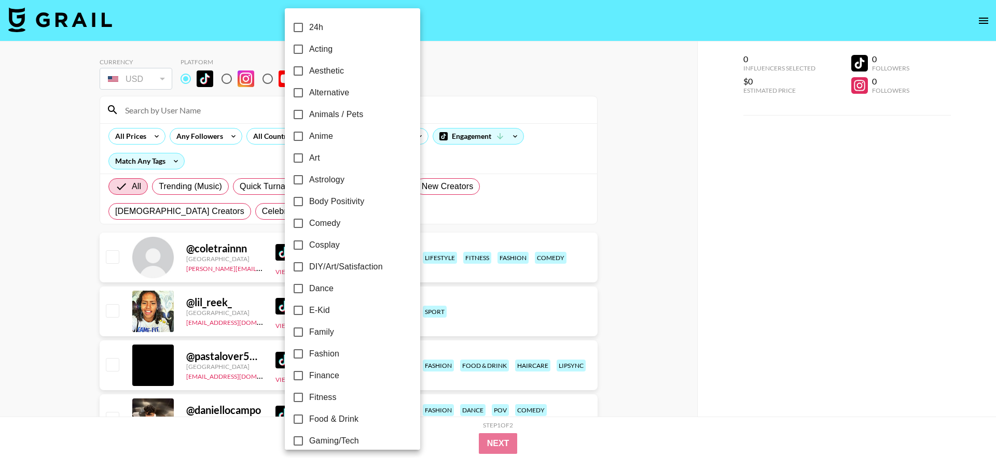
scroll to position [15, 0]
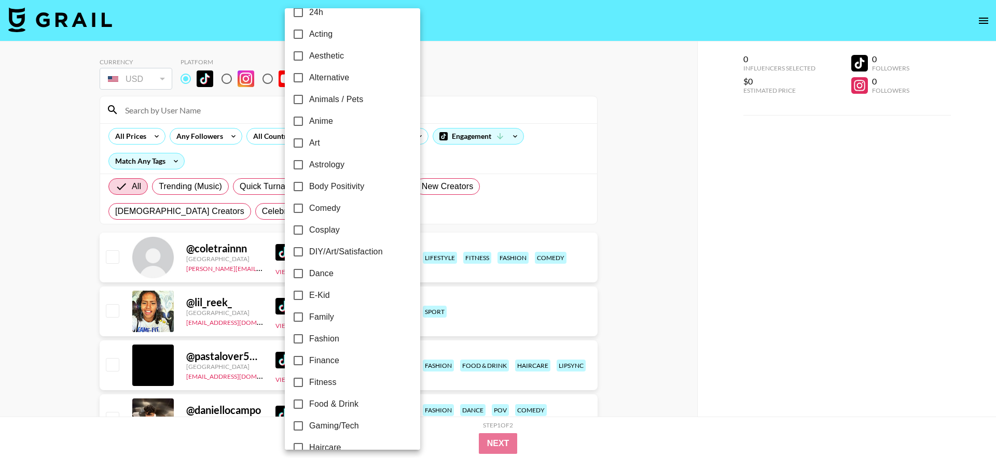
click at [319, 273] on span "Dance" at bounding box center [321, 274] width 24 height 12
click at [309, 273] on input "Dance" at bounding box center [298, 274] width 22 height 22
checkbox input "true"
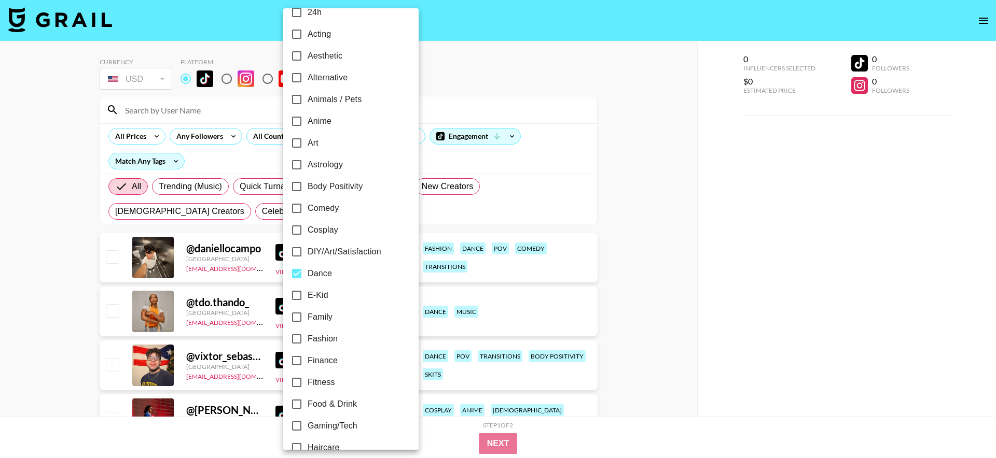
click at [91, 237] on div at bounding box center [498, 229] width 996 height 458
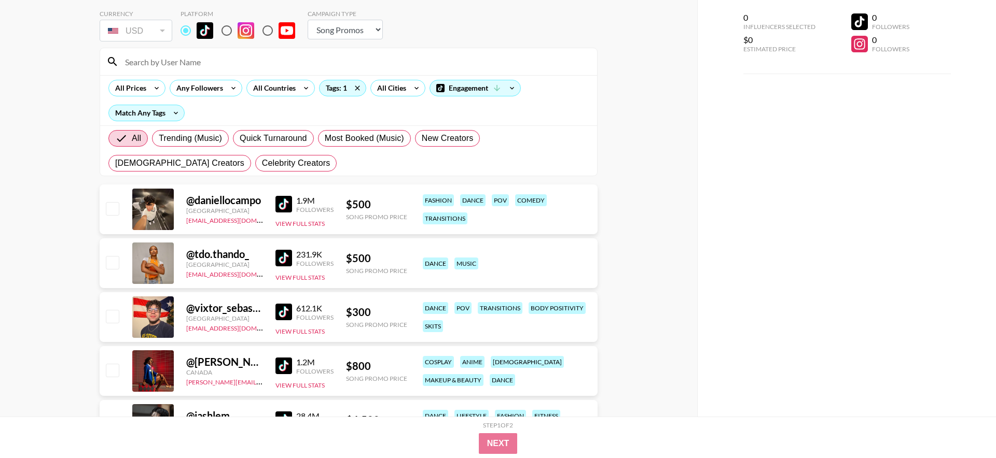
scroll to position [50, 0]
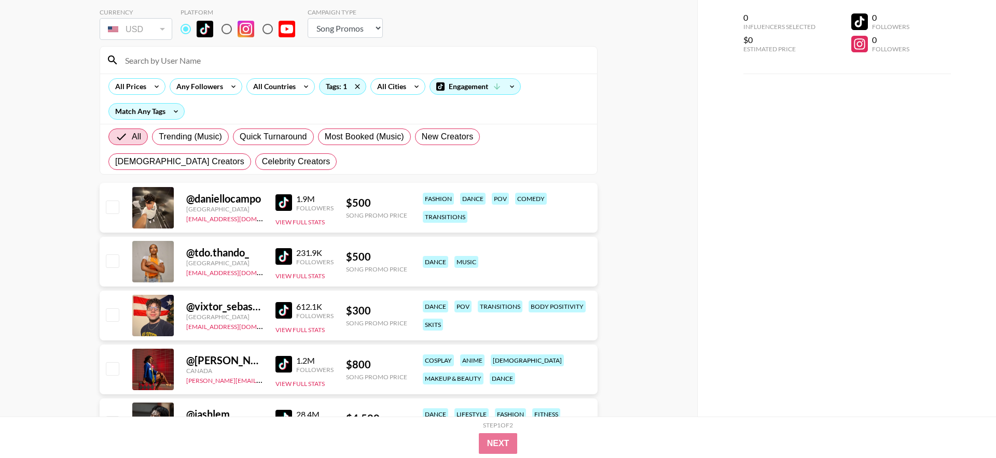
click at [281, 205] on img at bounding box center [283, 202] width 17 height 17
click at [285, 86] on div "All Countries" at bounding box center [272, 87] width 51 height 16
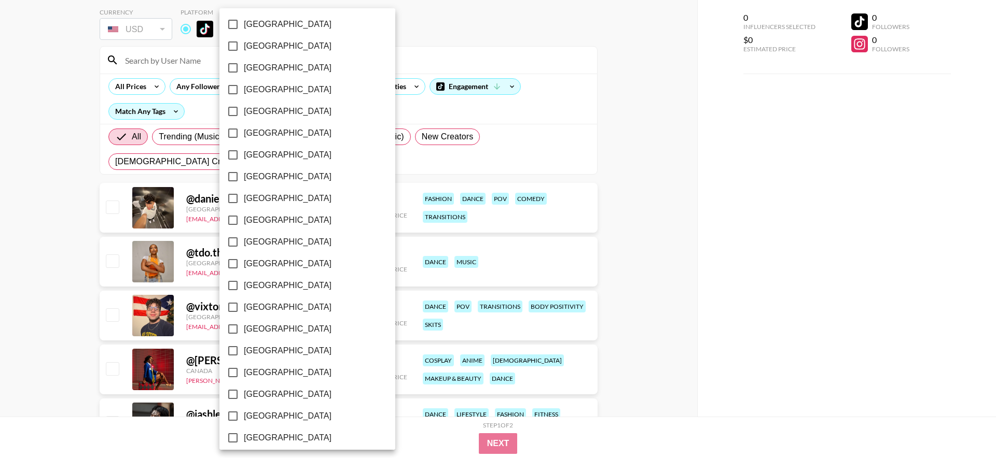
scroll to position [751, 0]
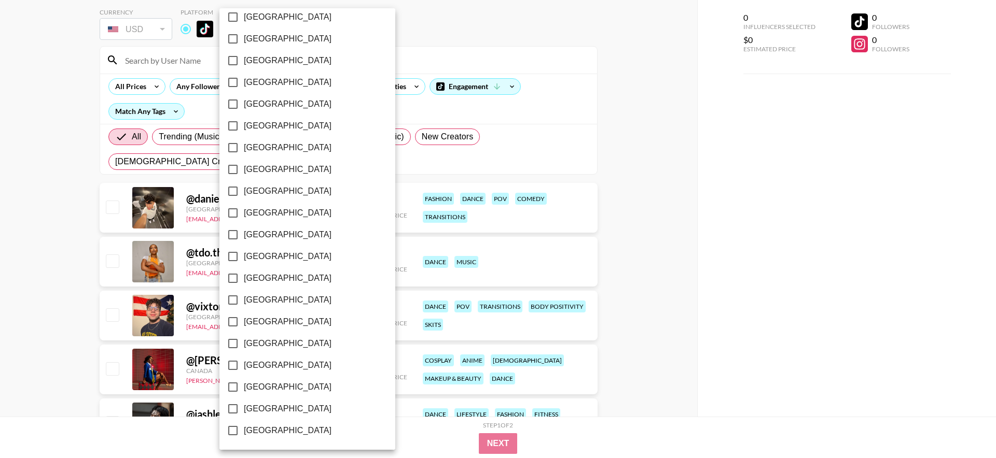
click at [288, 403] on span "[GEOGRAPHIC_DATA]" at bounding box center [288, 409] width 88 height 12
click at [244, 403] on input "[GEOGRAPHIC_DATA]" at bounding box center [233, 409] width 22 height 22
checkbox input "true"
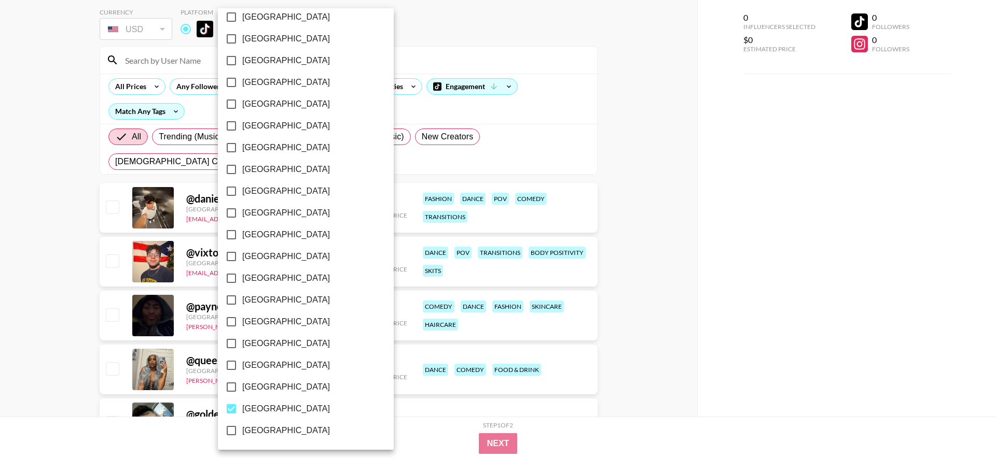
click at [636, 259] on div at bounding box center [498, 229] width 996 height 458
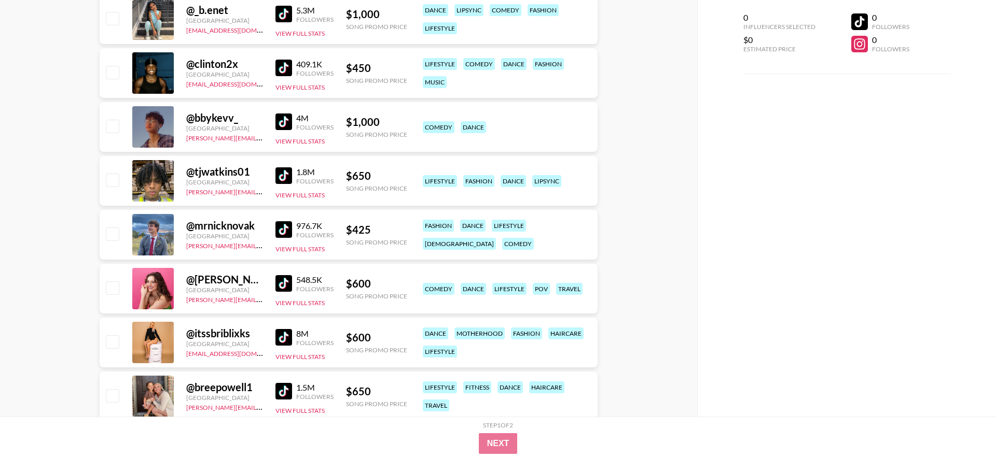
scroll to position [1516, 0]
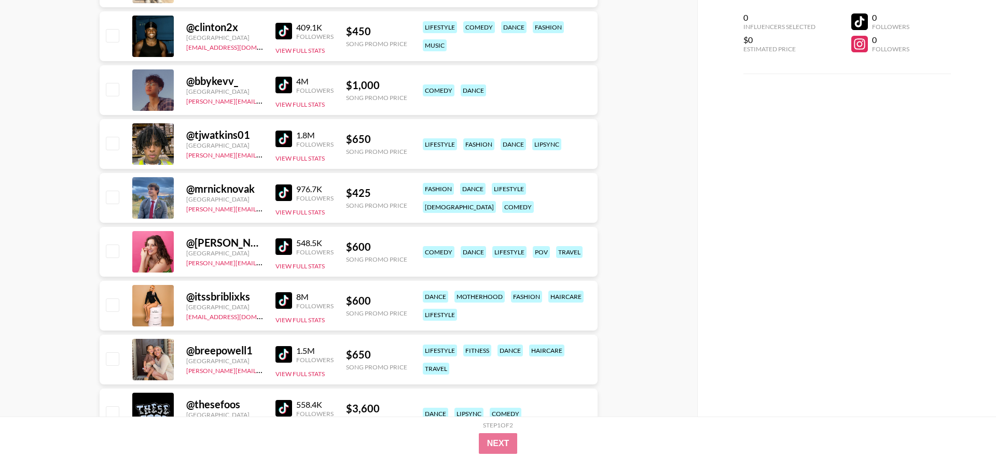
click at [283, 145] on img at bounding box center [283, 139] width 17 height 17
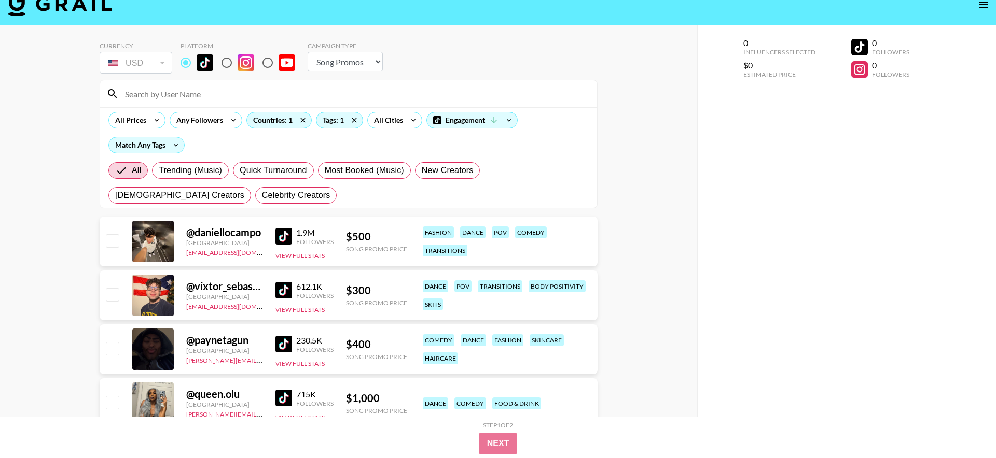
scroll to position [0, 0]
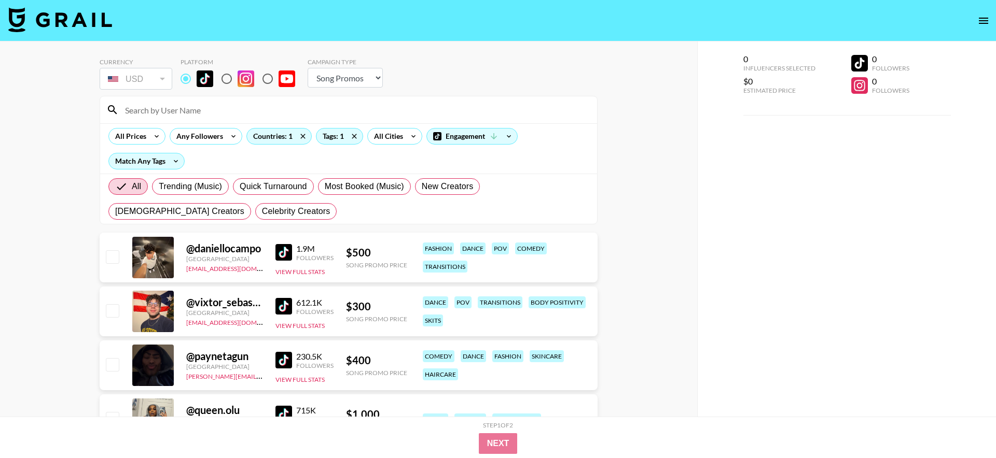
click at [194, 111] on input at bounding box center [355, 110] width 472 height 17
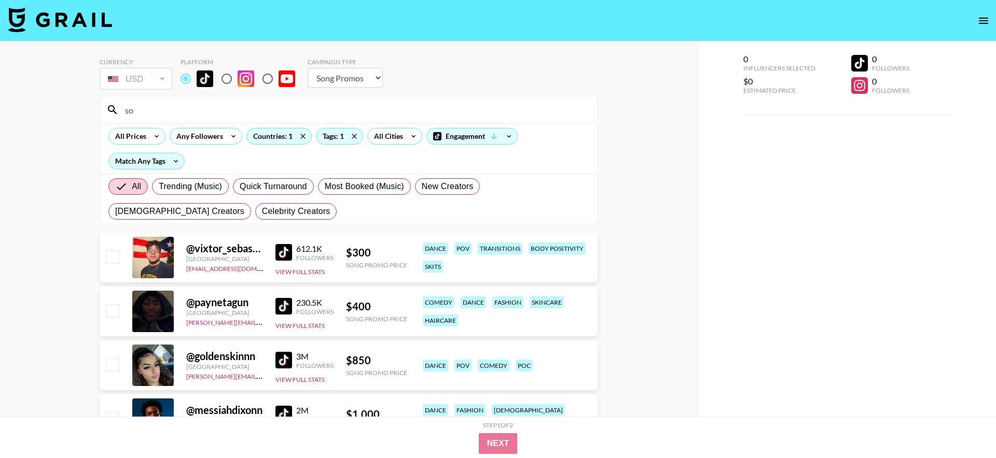
type input "s"
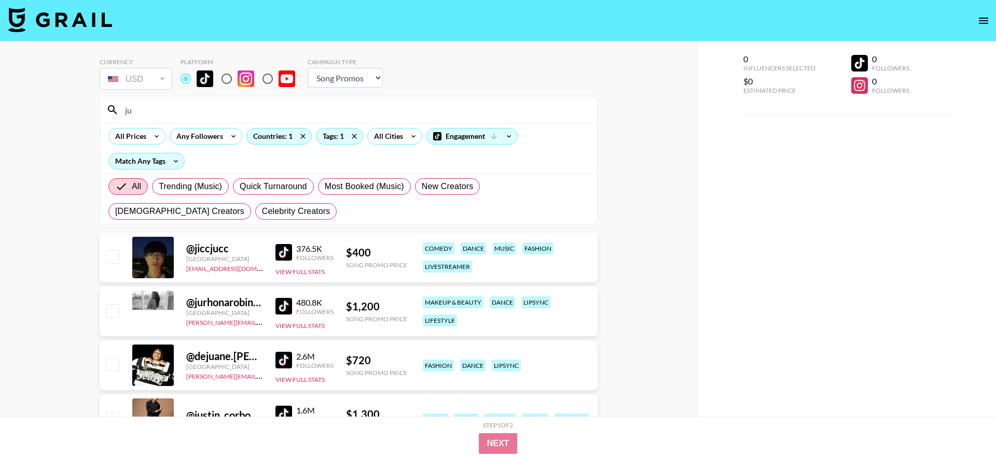
type input "j"
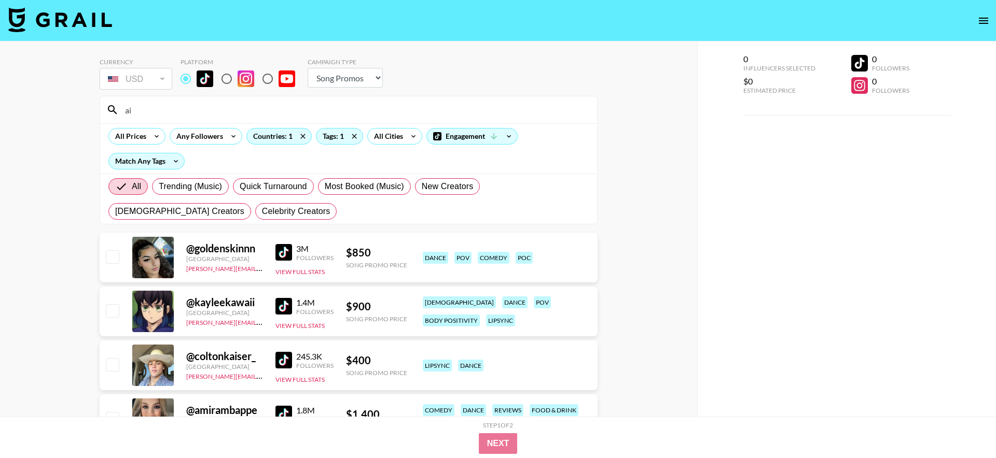
type input "a"
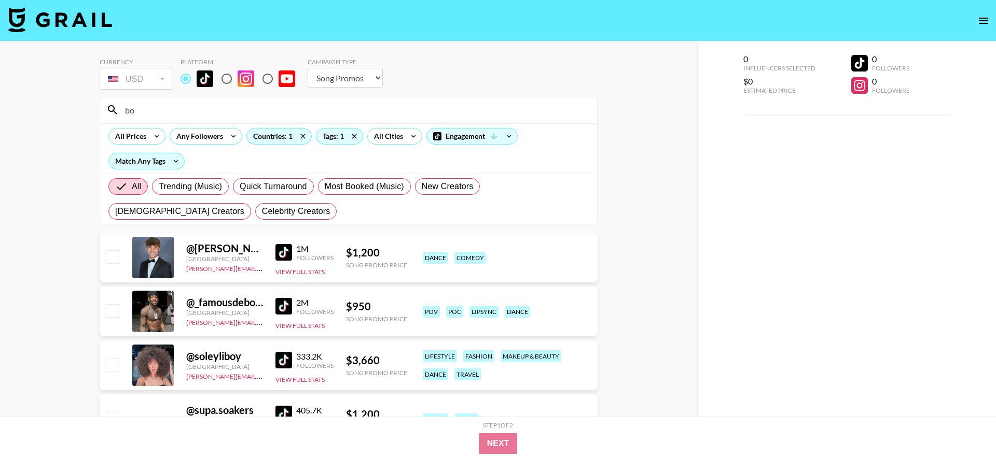
type input "b"
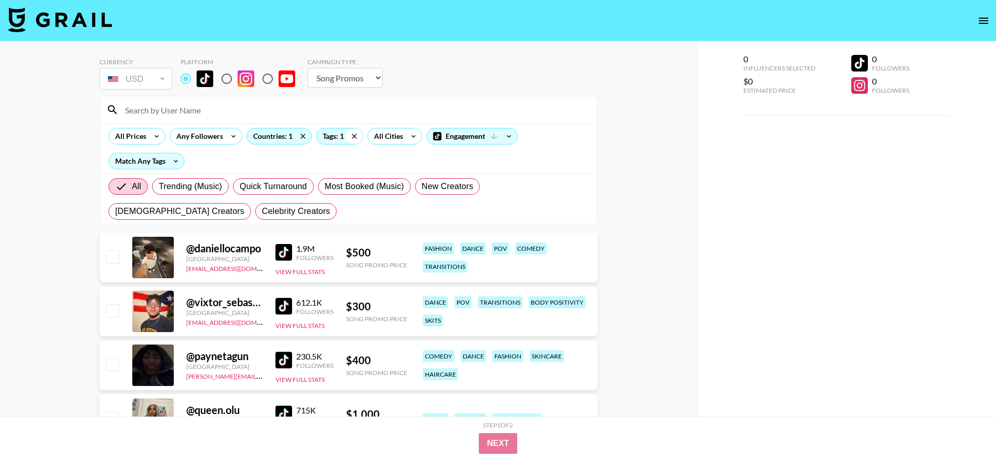
click at [356, 138] on icon at bounding box center [354, 136] width 5 height 5
click at [315, 115] on input at bounding box center [355, 110] width 472 height 17
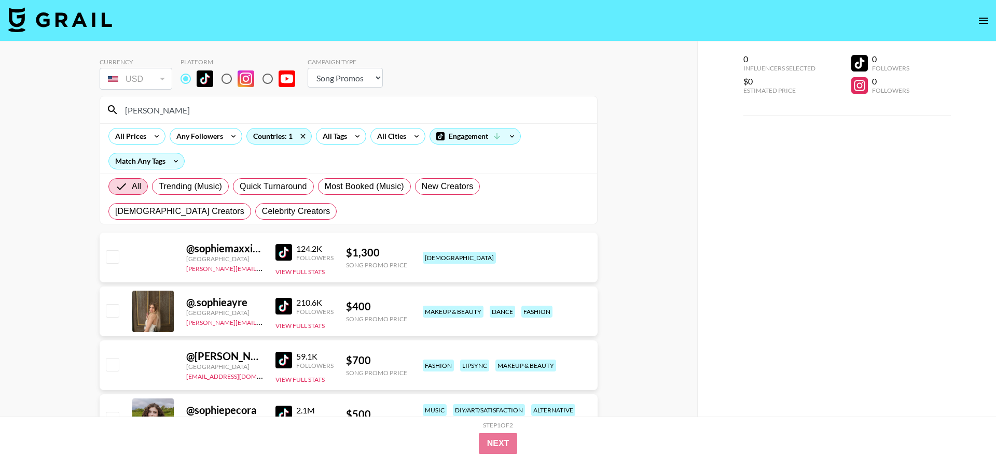
scroll to position [57, 0]
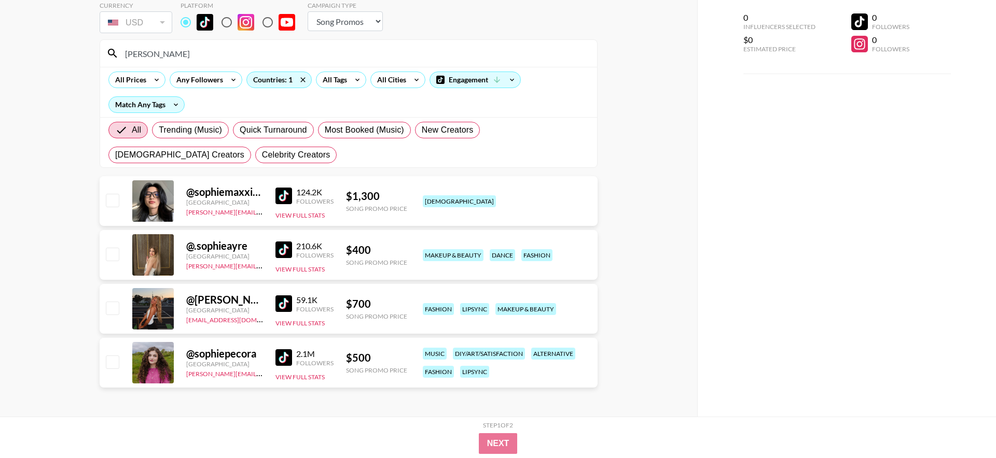
click at [154, 57] on input "[PERSON_NAME]" at bounding box center [355, 53] width 472 height 17
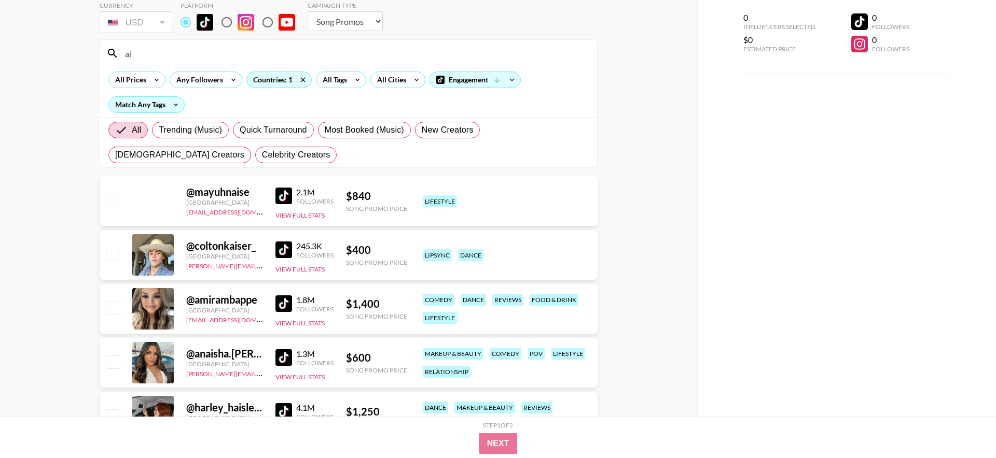
type input "a"
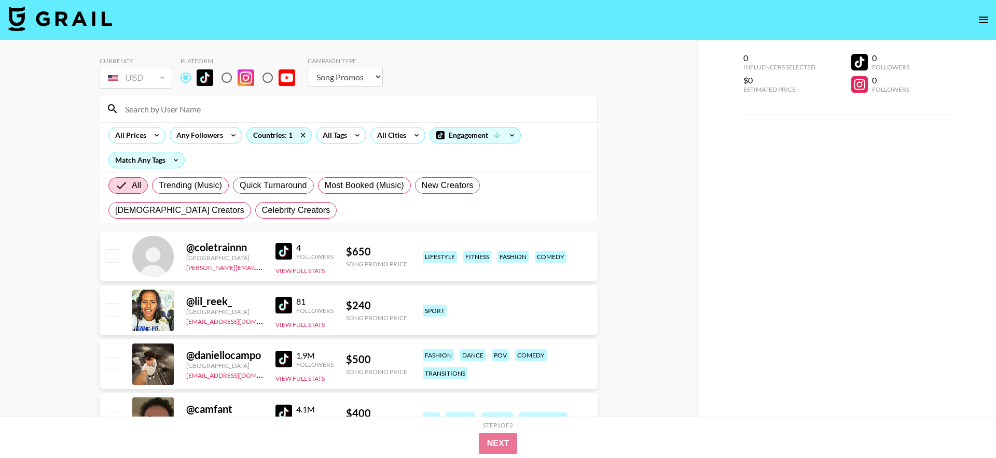
scroll to position [0, 0]
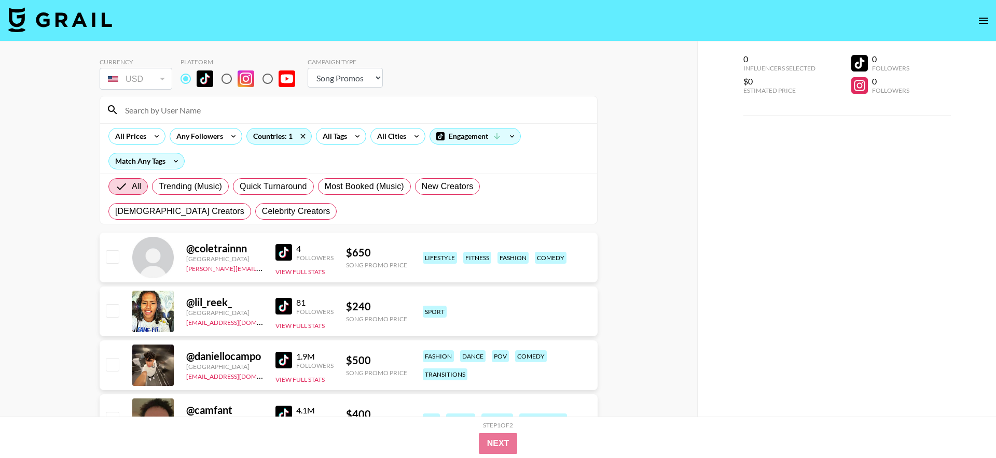
click at [342, 80] on select "Choose Type... Song Promos Brand Promos" at bounding box center [345, 78] width 75 height 20
click at [308, 68] on select "Choose Type... Song Promos Brand Promos" at bounding box center [345, 78] width 75 height 20
click at [486, 136] on div "Engagement" at bounding box center [475, 137] width 90 height 16
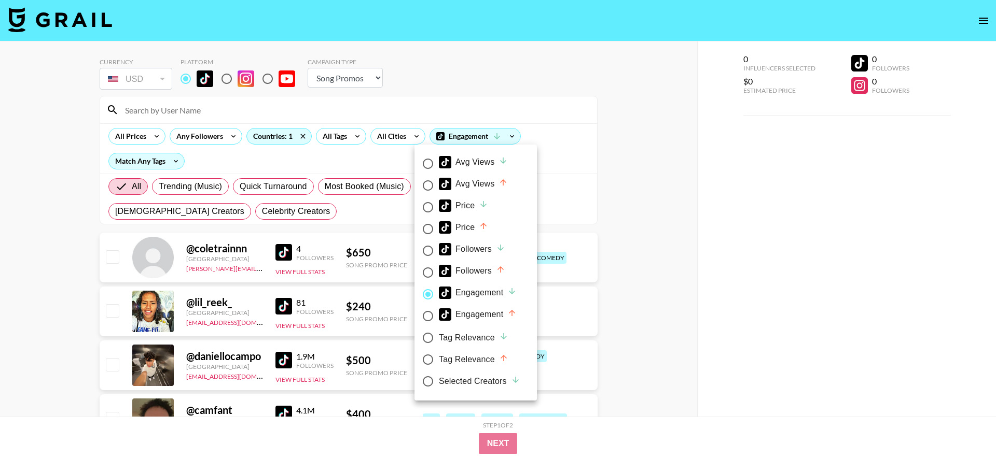
click at [480, 165] on div "Avg Views" at bounding box center [473, 162] width 69 height 12
click at [439, 165] on input "Avg Views" at bounding box center [428, 164] width 22 height 22
radio input "true"
radio input "false"
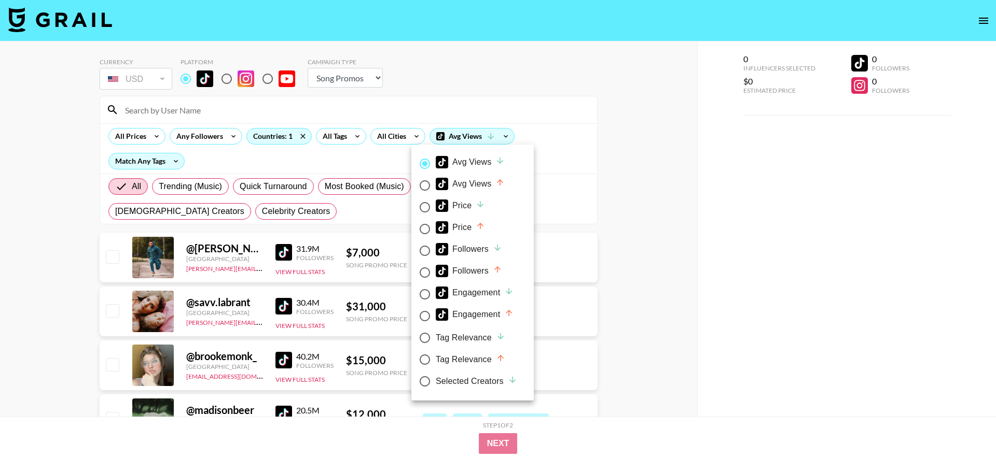
click at [73, 230] on div at bounding box center [498, 229] width 996 height 458
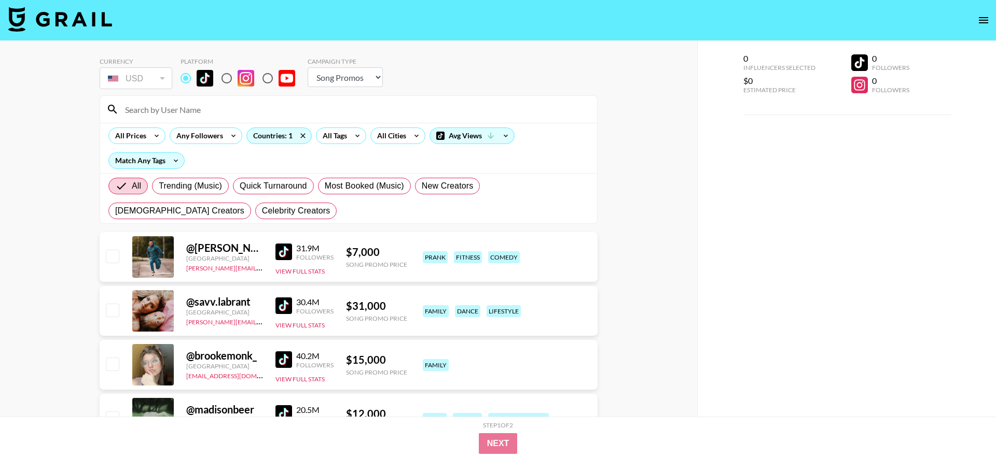
scroll to position [8, 0]
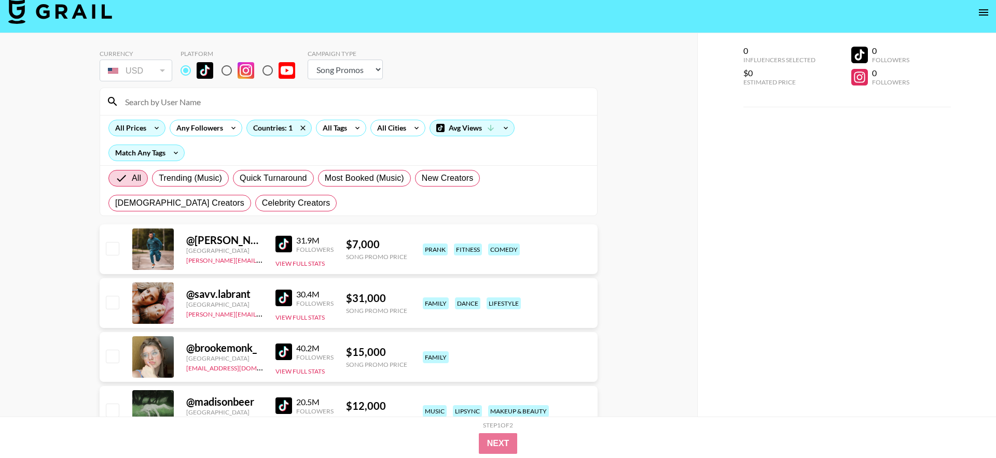
click at [151, 128] on icon at bounding box center [156, 128] width 17 height 16
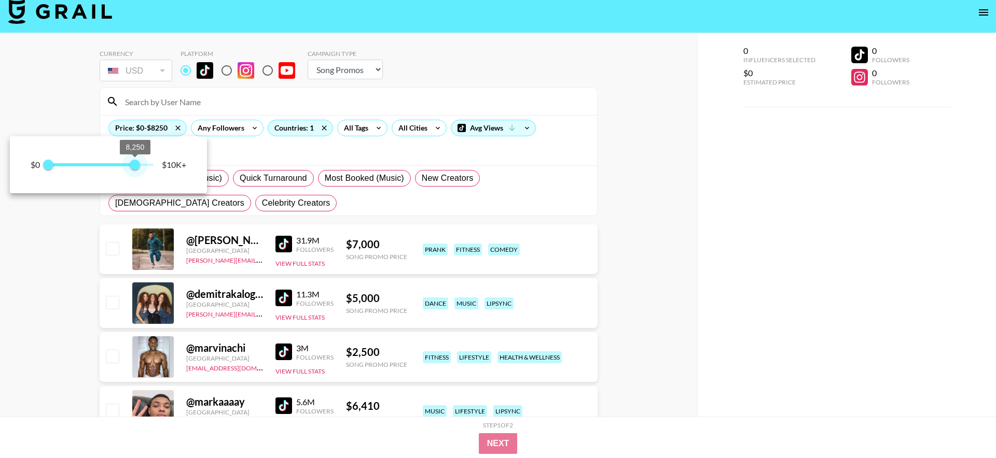
type input "7500"
drag, startPoint x: 151, startPoint y: 164, endPoint x: 126, endPoint y: 163, distance: 24.9
click at [126, 163] on span "7,500" at bounding box center [127, 165] width 10 height 10
click at [63, 249] on div at bounding box center [498, 229] width 996 height 458
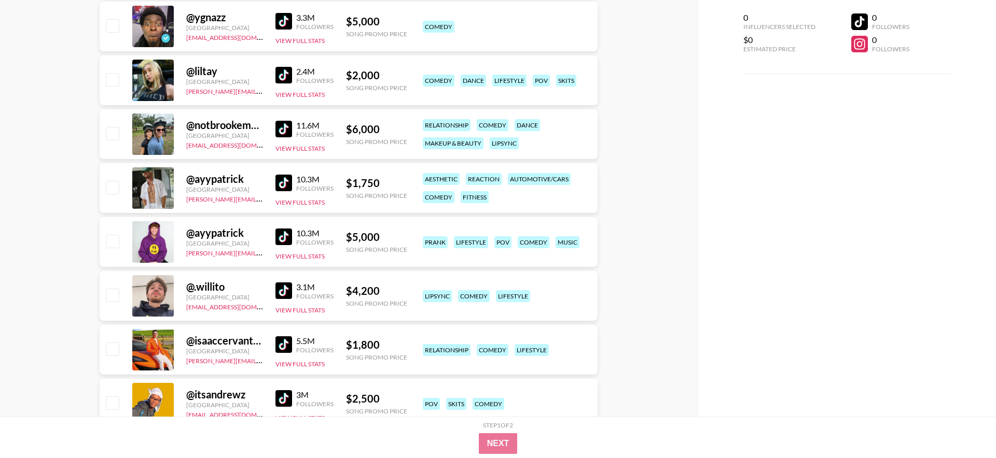
scroll to position [1223, 0]
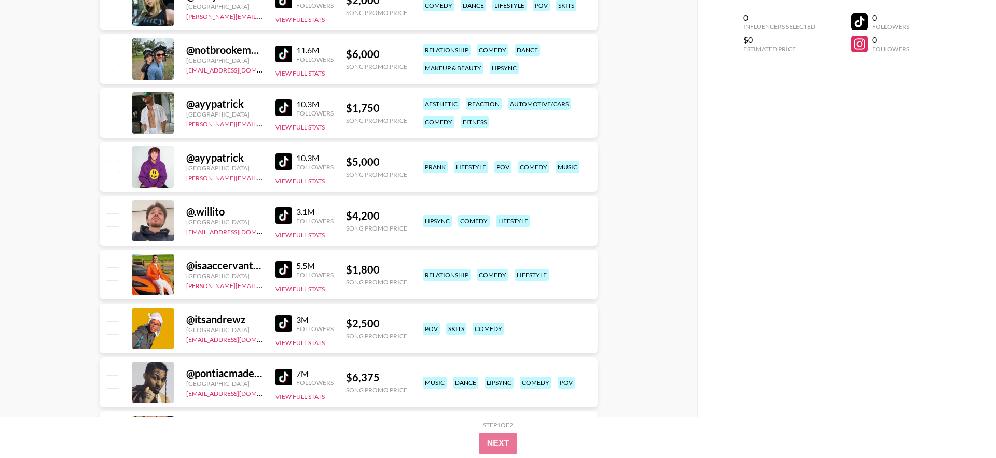
click at [278, 163] on img at bounding box center [283, 161] width 17 height 17
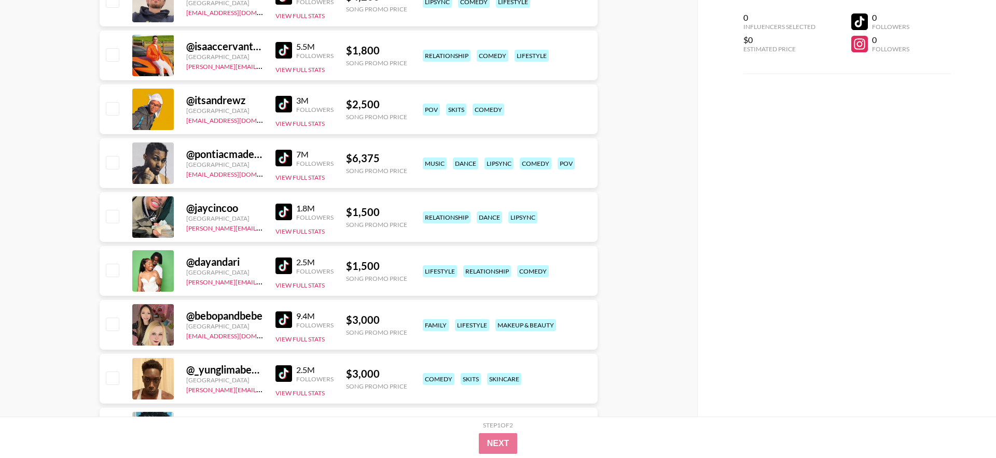
scroll to position [1529, 0]
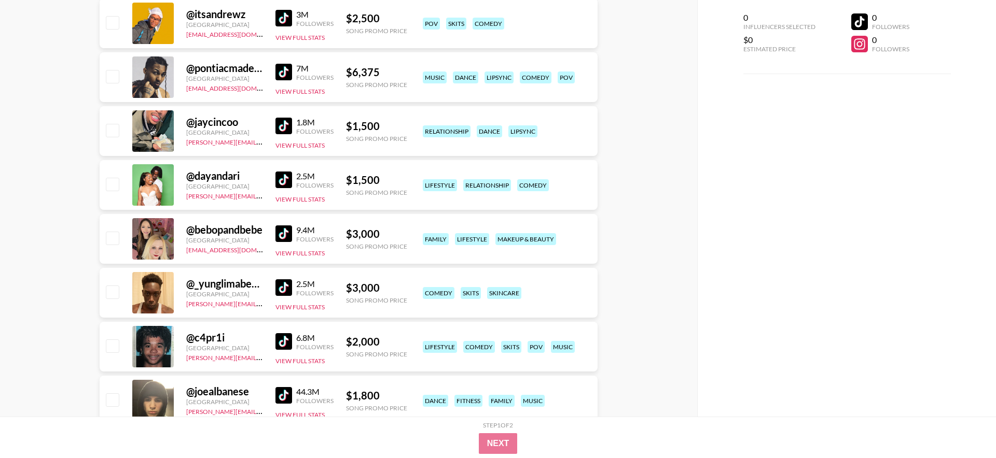
click at [286, 97] on div "@ pontiacmadeddg [GEOGRAPHIC_DATA] [EMAIL_ADDRESS][DOMAIN_NAME] 7M Followers Vi…" at bounding box center [349, 77] width 498 height 50
click at [288, 92] on button "View Full Stats" at bounding box center [299, 92] width 49 height 8
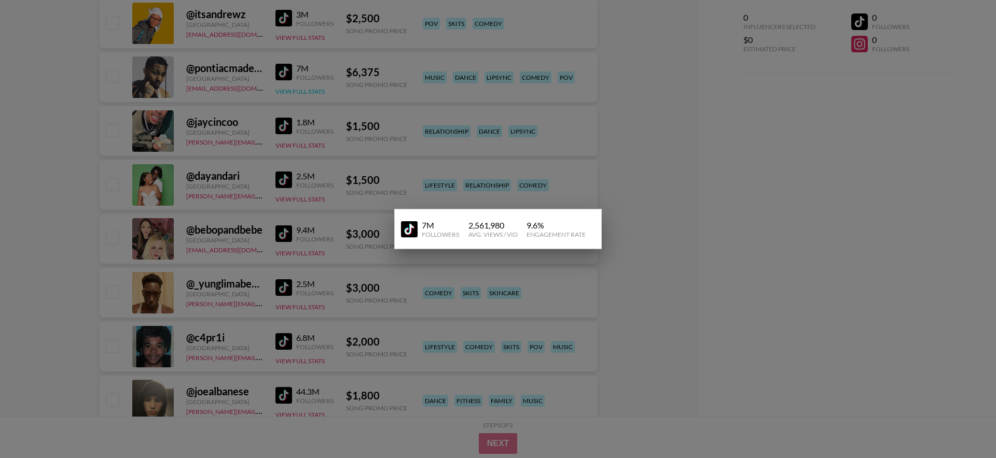
click at [288, 92] on div at bounding box center [498, 229] width 996 height 458
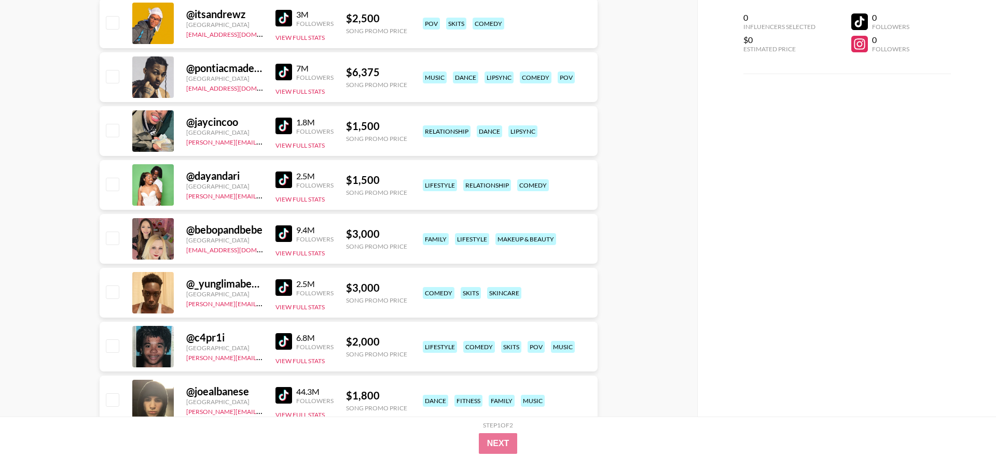
click at [238, 69] on div "@ pontiacmadeddg" at bounding box center [224, 68] width 77 height 13
click at [281, 73] on img at bounding box center [283, 72] width 17 height 17
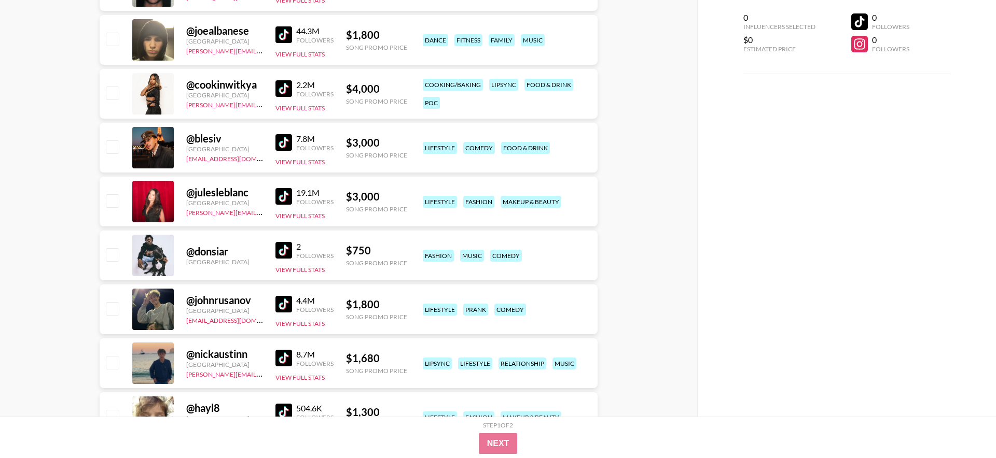
scroll to position [1881, 0]
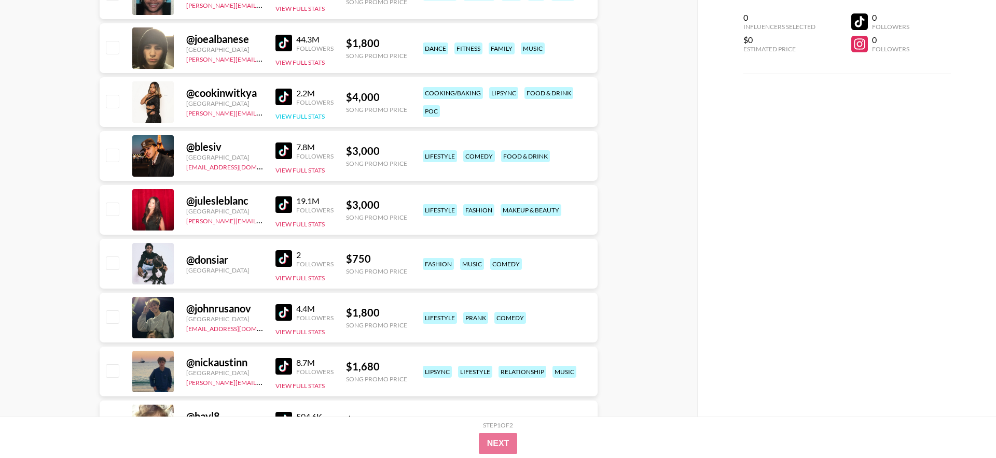
click at [284, 120] on button "View Full Stats" at bounding box center [299, 117] width 49 height 8
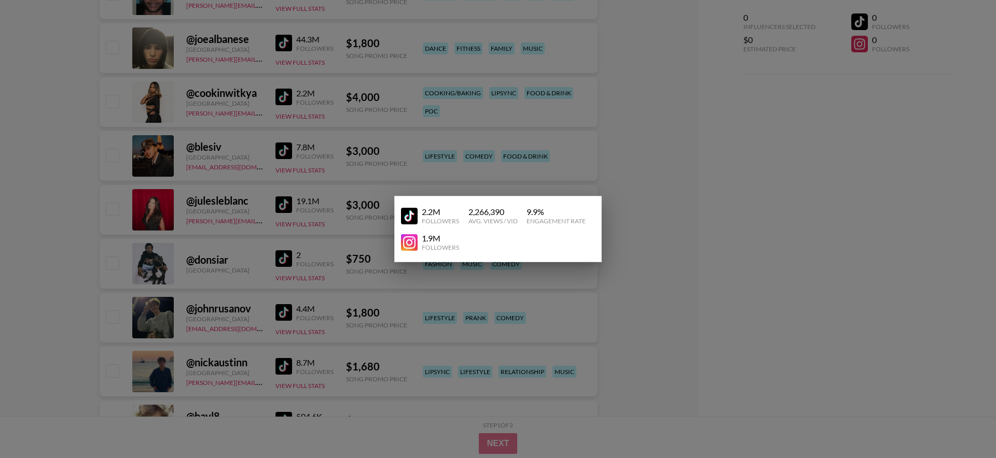
click at [410, 210] on img at bounding box center [409, 216] width 17 height 17
click at [383, 98] on div at bounding box center [498, 229] width 996 height 458
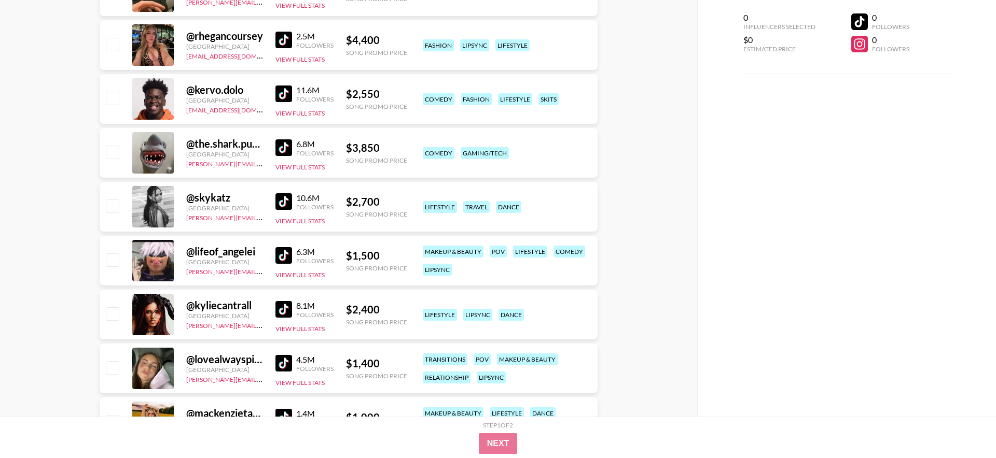
scroll to position [6620, 0]
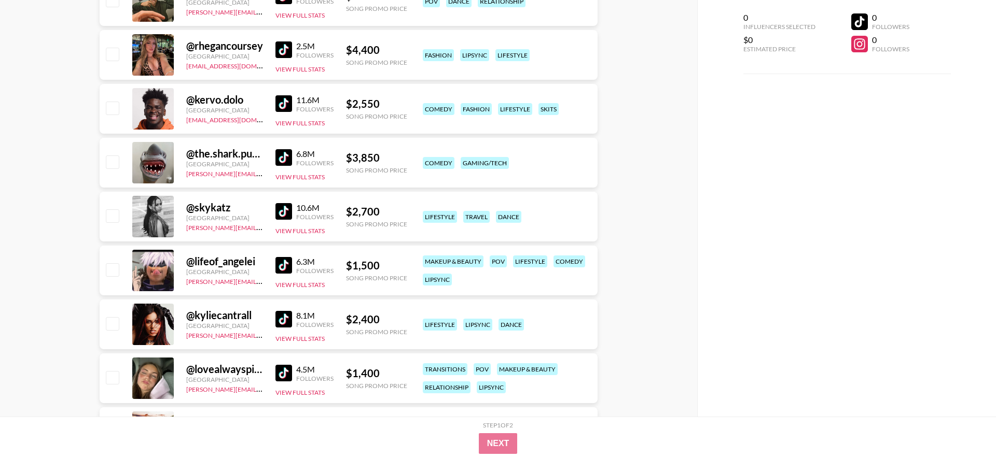
click at [277, 104] on img at bounding box center [283, 103] width 17 height 17
drag, startPoint x: 90, startPoint y: 239, endPoint x: 235, endPoint y: 222, distance: 146.1
click at [285, 215] on img at bounding box center [283, 211] width 17 height 17
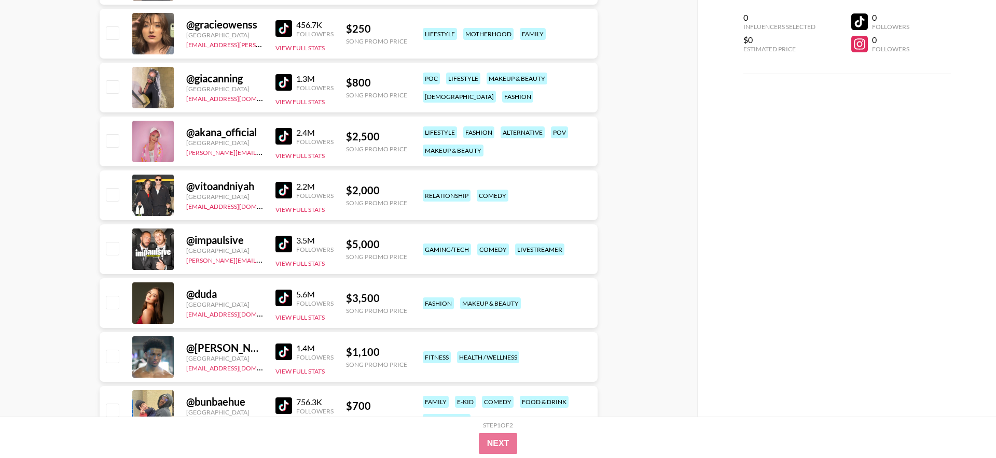
scroll to position [7722, 0]
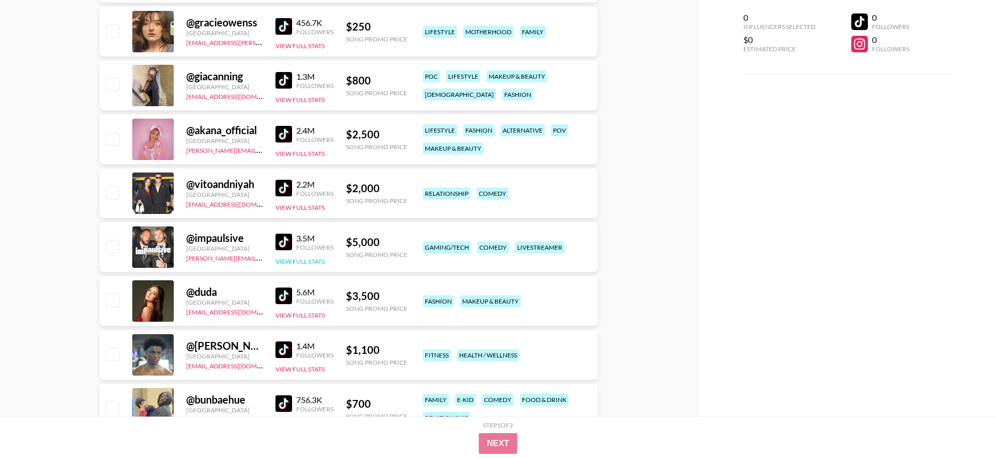
click at [297, 258] on button "View Full Stats" at bounding box center [299, 262] width 49 height 8
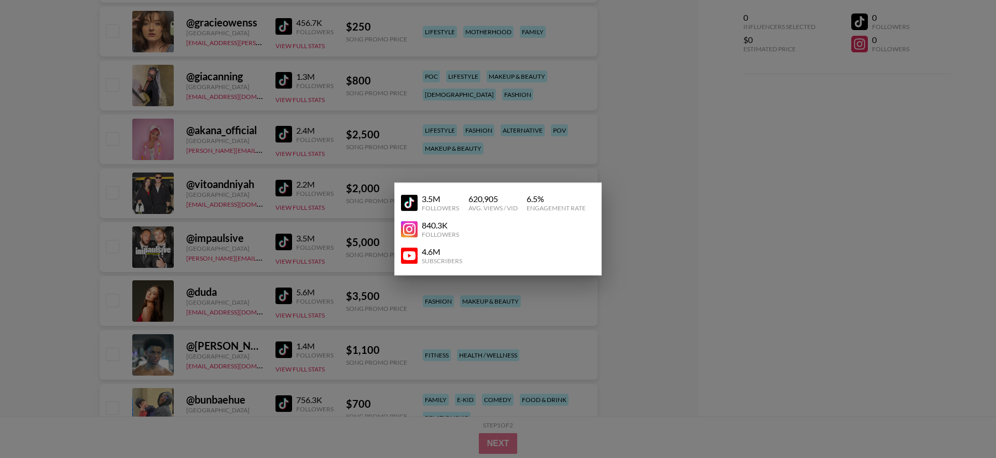
click at [405, 204] on img at bounding box center [409, 202] width 17 height 17
click at [327, 47] on div at bounding box center [498, 229] width 996 height 458
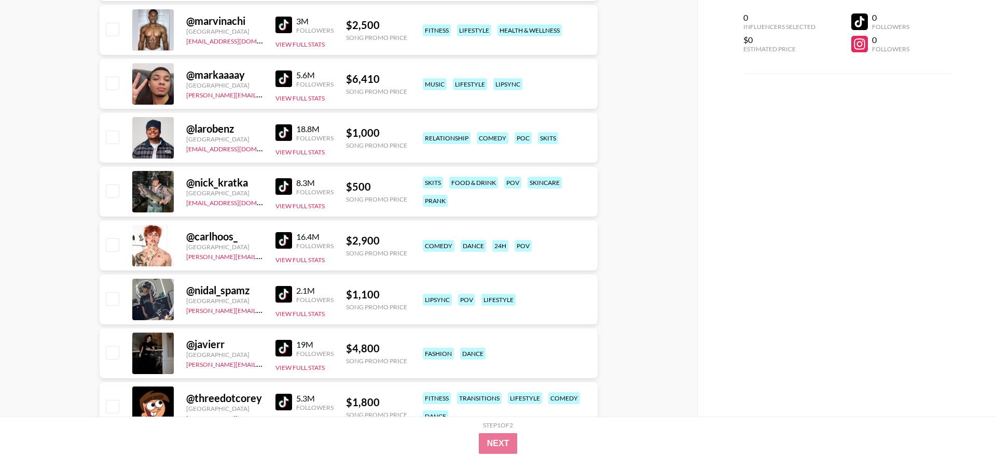
scroll to position [0, 0]
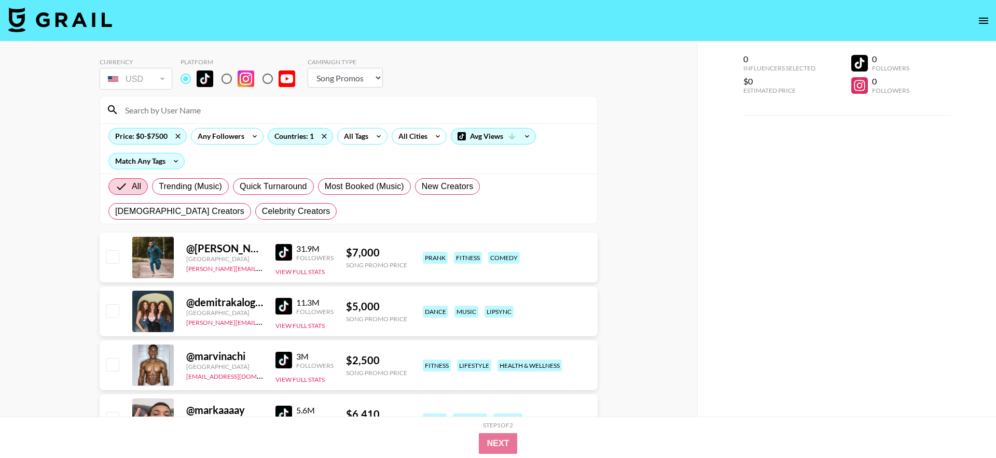
click at [282, 107] on input at bounding box center [355, 110] width 472 height 17
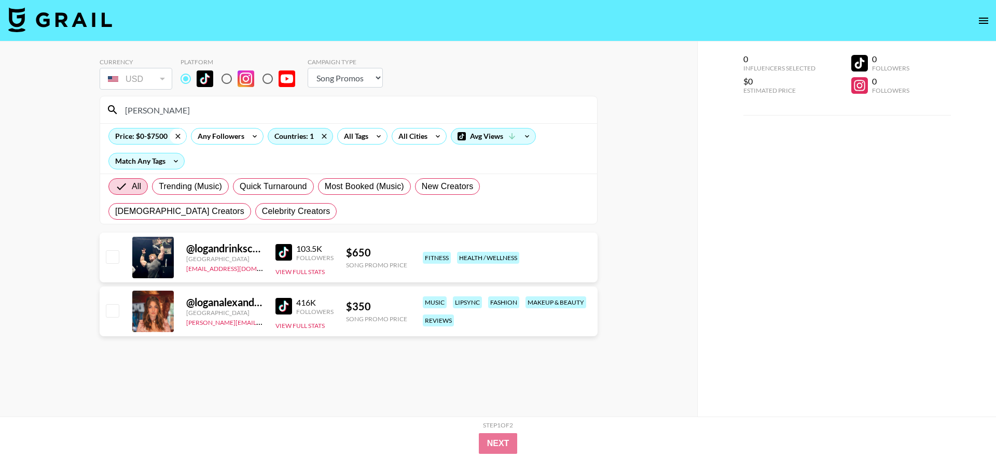
click at [177, 136] on icon at bounding box center [177, 136] width 5 height 5
click at [297, 137] on icon at bounding box center [303, 137] width 17 height 16
click at [273, 114] on input "[PERSON_NAME]" at bounding box center [355, 110] width 472 height 17
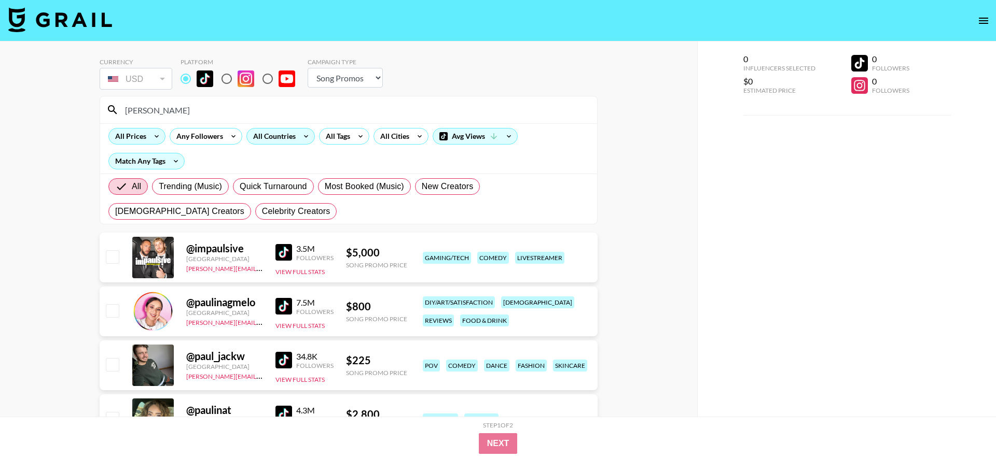
type input "[PERSON_NAME]"
click at [281, 256] on img at bounding box center [283, 252] width 17 height 17
drag, startPoint x: 150, startPoint y: 253, endPoint x: 180, endPoint y: 247, distance: 30.7
click at [156, 252] on div at bounding box center [152, 257] width 41 height 41
drag, startPoint x: 201, startPoint y: 245, endPoint x: 207, endPoint y: 247, distance: 7.2
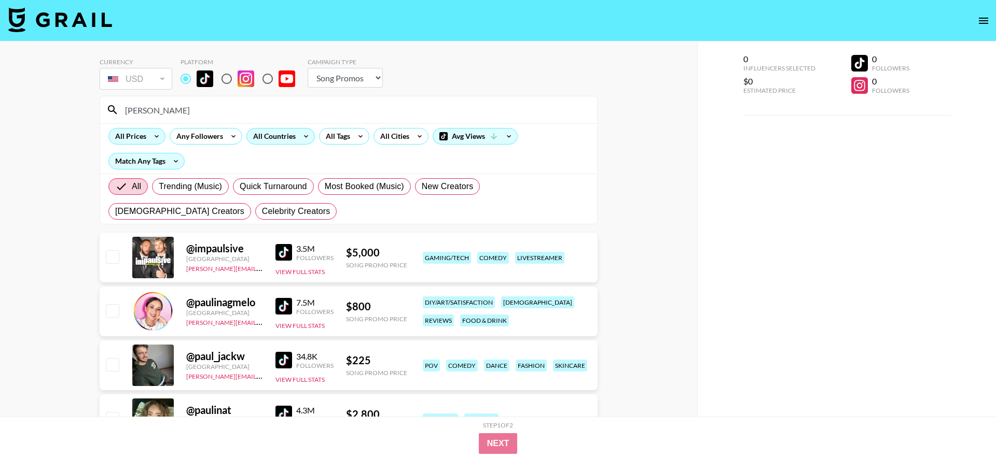
click at [201, 245] on div "@ impaulsive" at bounding box center [224, 248] width 77 height 13
drag, startPoint x: 225, startPoint y: 254, endPoint x: 244, endPoint y: 254, distance: 19.2
click at [226, 254] on div "@ impaulsive" at bounding box center [224, 248] width 77 height 13
click at [317, 274] on button "View Full Stats" at bounding box center [299, 272] width 49 height 8
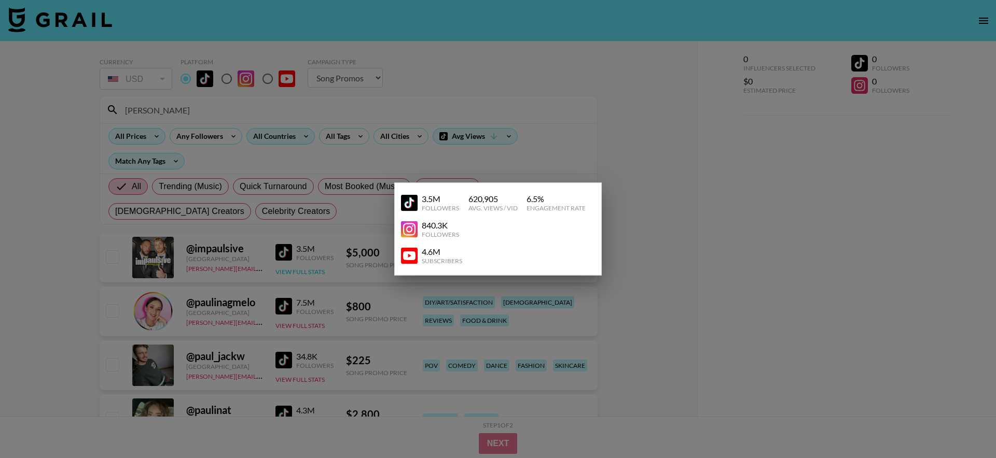
drag, startPoint x: 353, startPoint y: 264, endPoint x: 320, endPoint y: 272, distance: 33.1
click at [353, 264] on div at bounding box center [498, 229] width 996 height 458
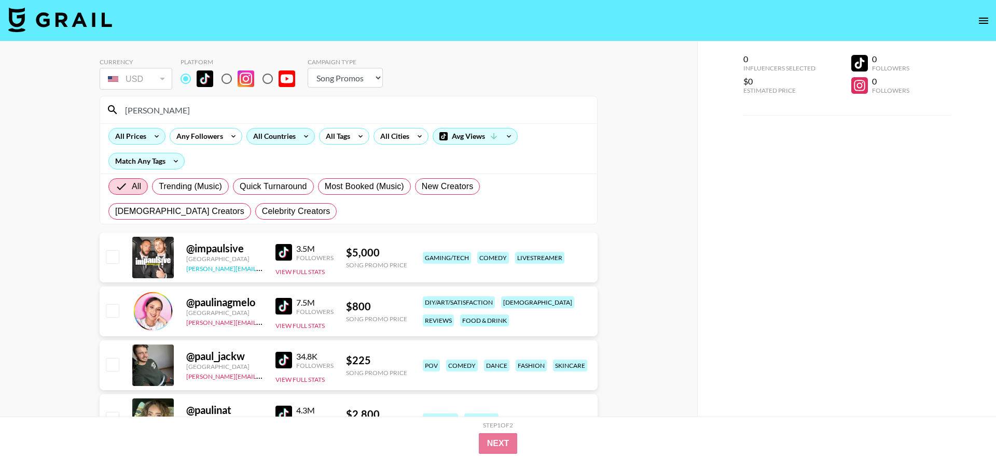
click at [237, 271] on link "[PERSON_NAME][EMAIL_ADDRESS][DOMAIN_NAME]" at bounding box center [262, 268] width 153 height 10
